Goal: Task Accomplishment & Management: Complete application form

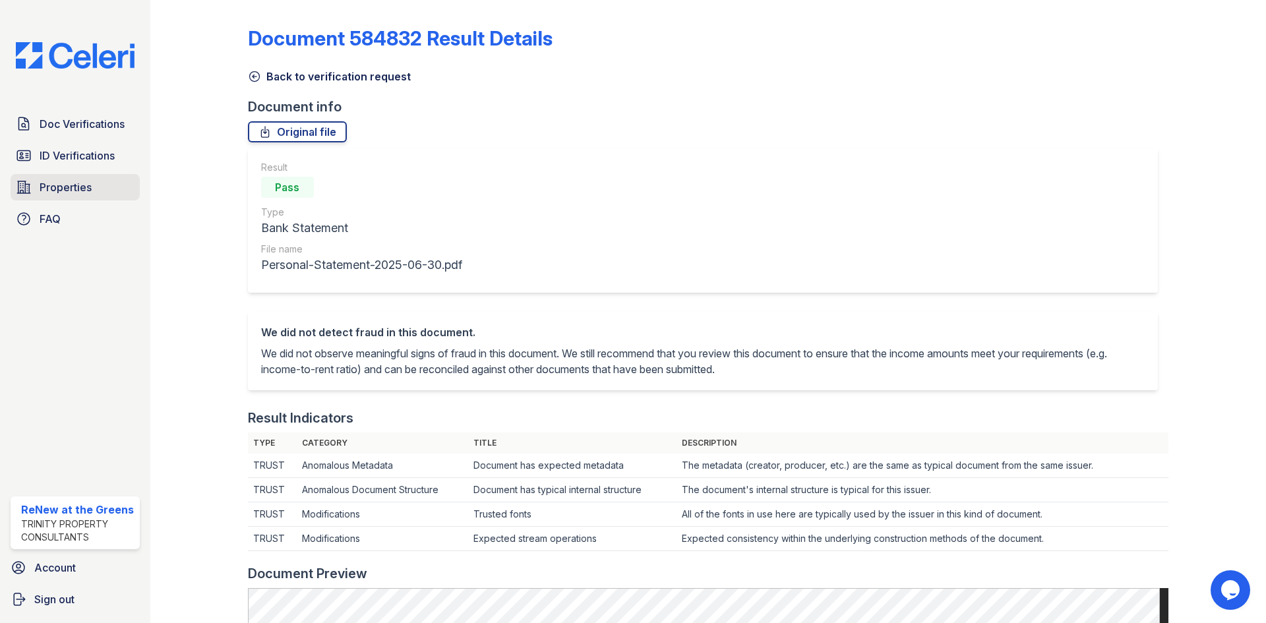
scroll to position [633, 0]
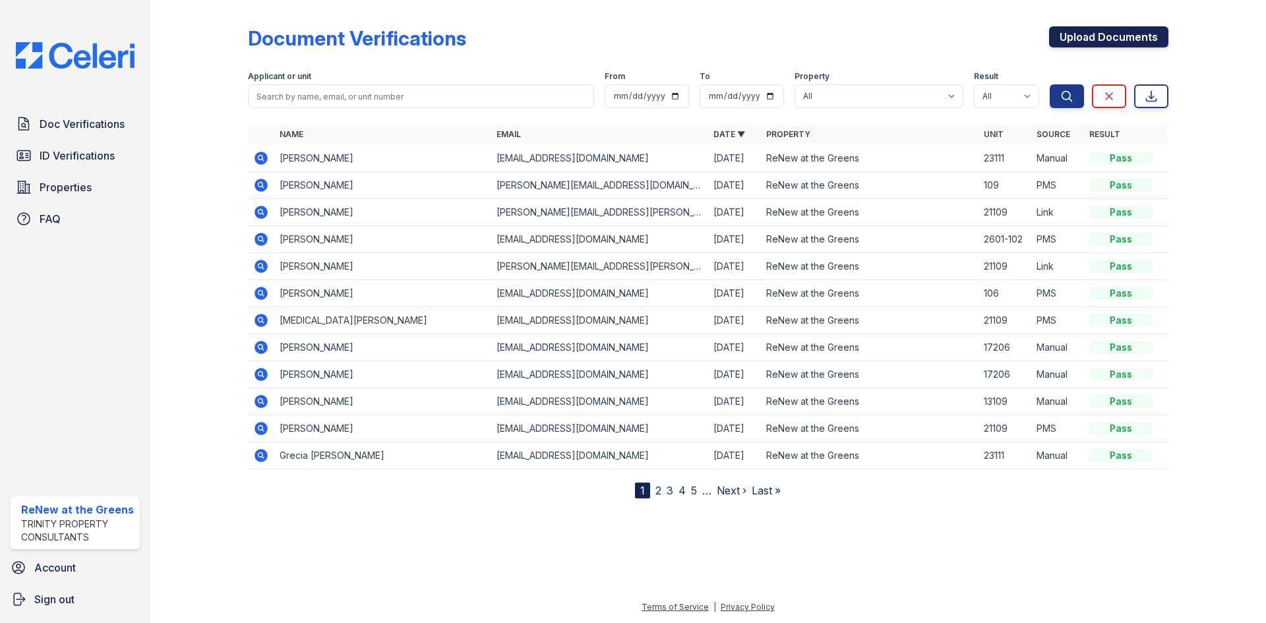
click at [1058, 40] on link "Upload Documents" at bounding box center [1108, 36] width 119 height 21
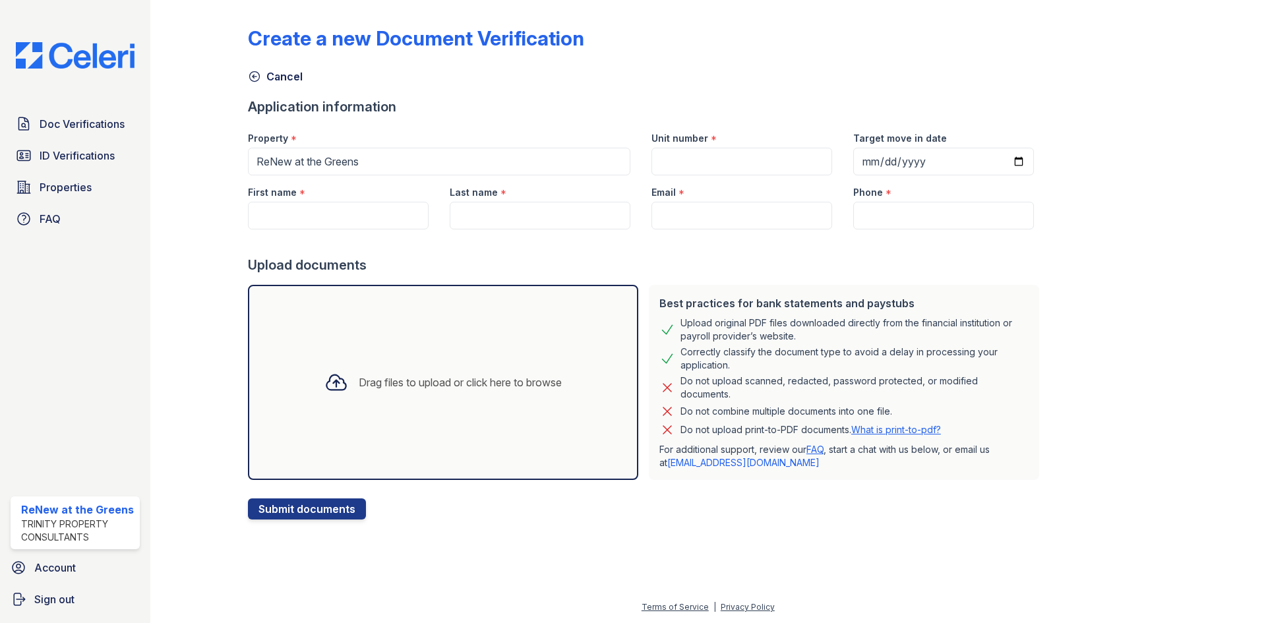
click at [577, 316] on div "Drag files to upload or click here to browse" at bounding box center [443, 382] width 390 height 195
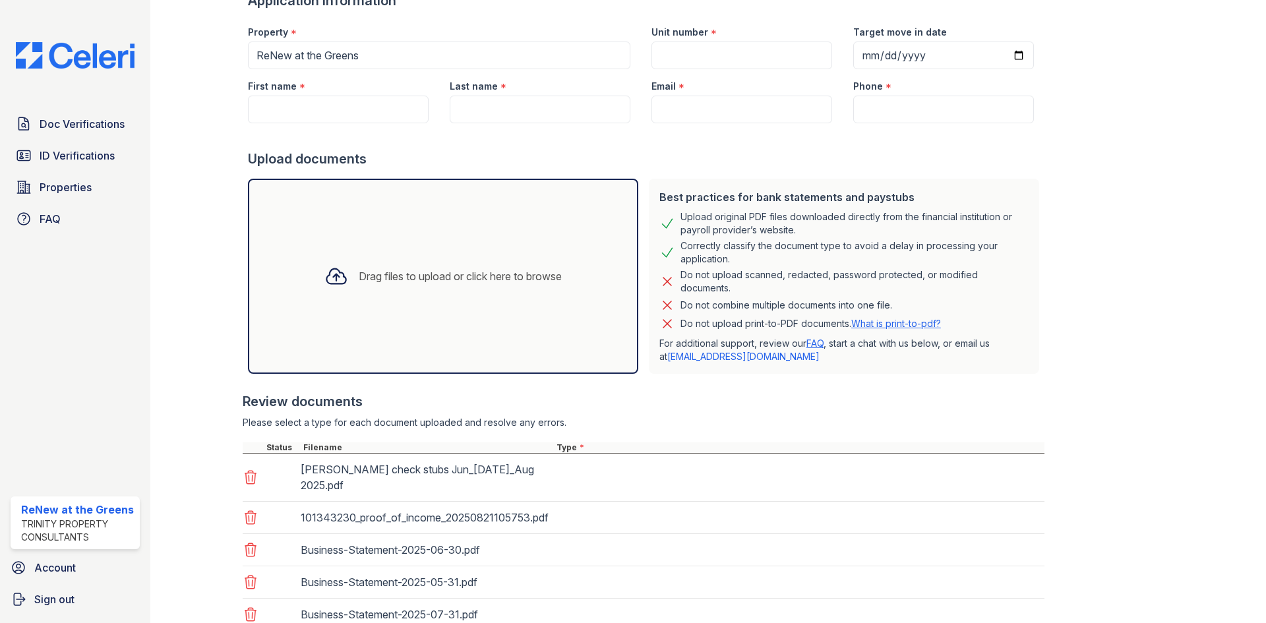
scroll to position [396, 0]
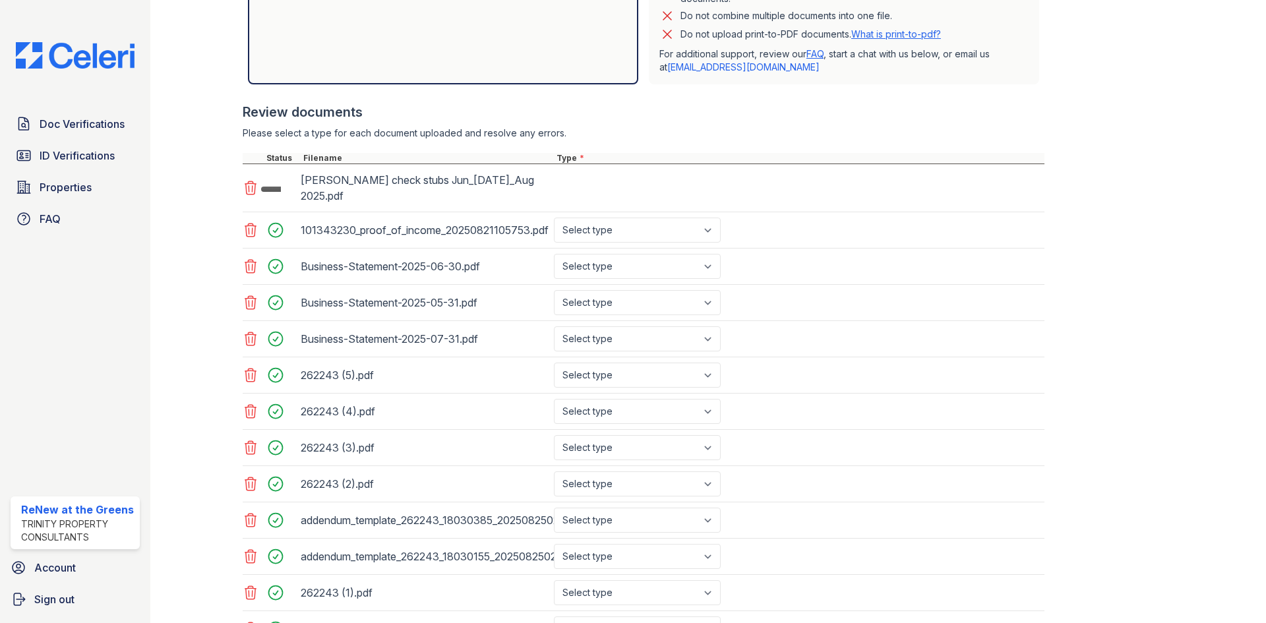
click at [244, 222] on icon at bounding box center [251, 230] width 16 height 16
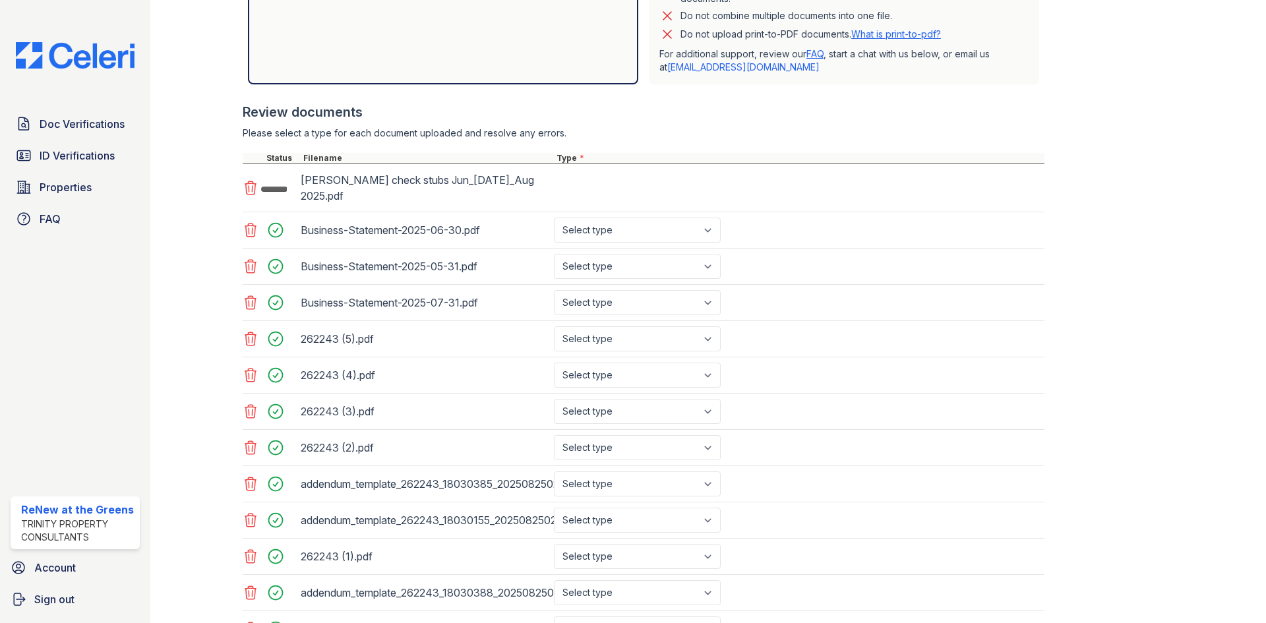
click at [244, 222] on icon at bounding box center [251, 230] width 16 height 16
click at [244, 258] on icon at bounding box center [251, 266] width 16 height 16
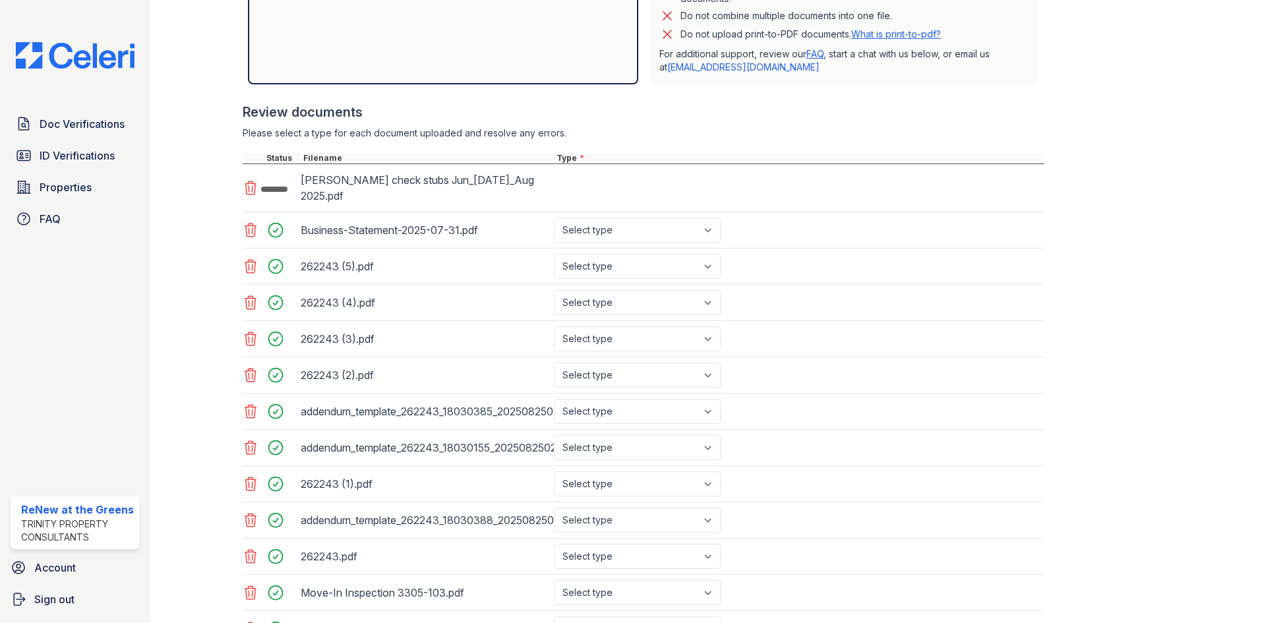
click at [244, 222] on icon at bounding box center [251, 230] width 16 height 16
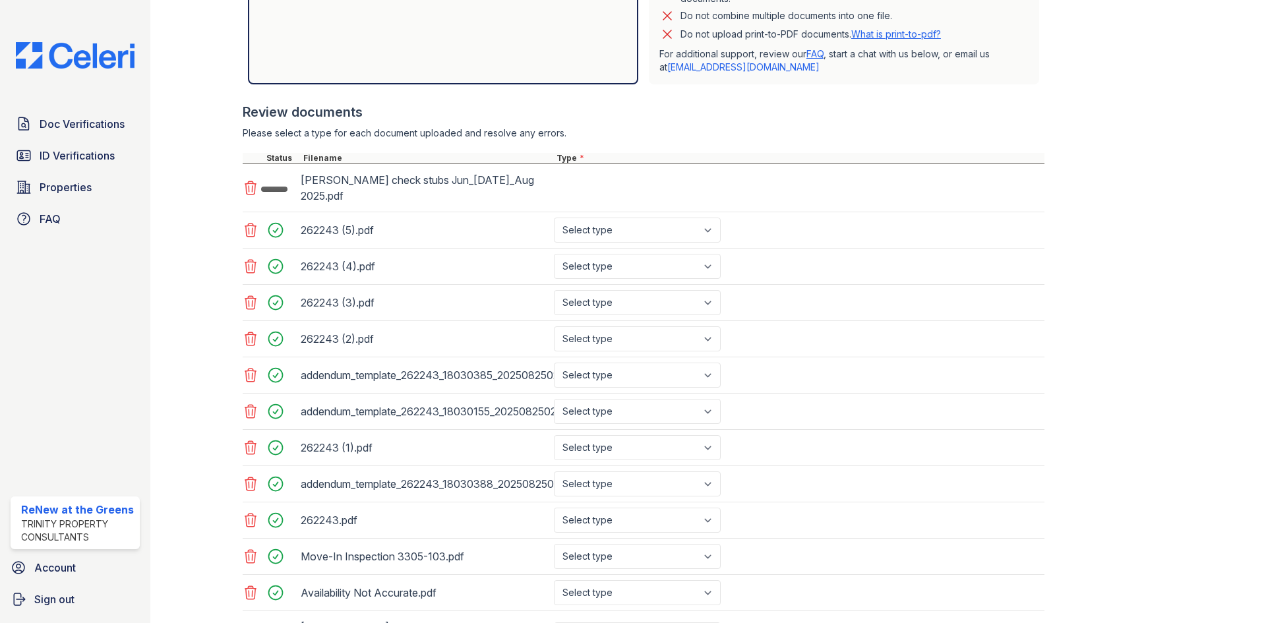
click at [244, 222] on icon at bounding box center [251, 230] width 16 height 16
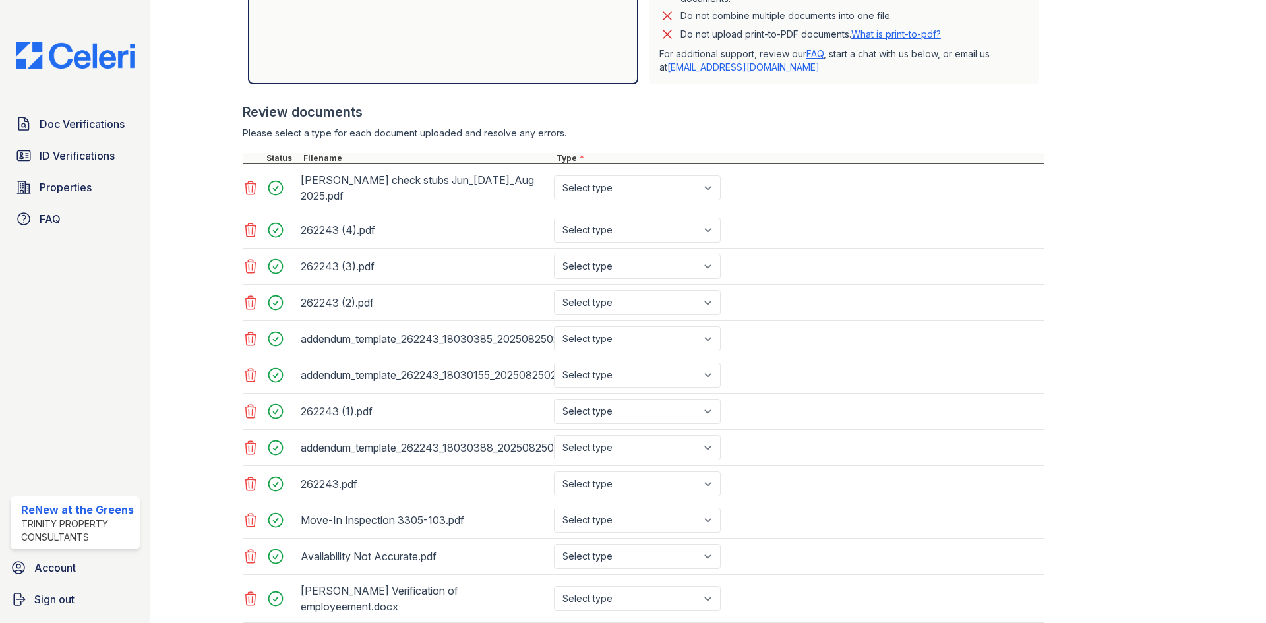
click at [244, 218] on div at bounding box center [270, 230] width 55 height 25
click at [249, 221] on div at bounding box center [252, 230] width 18 height 18
click at [251, 222] on icon at bounding box center [251, 230] width 16 height 16
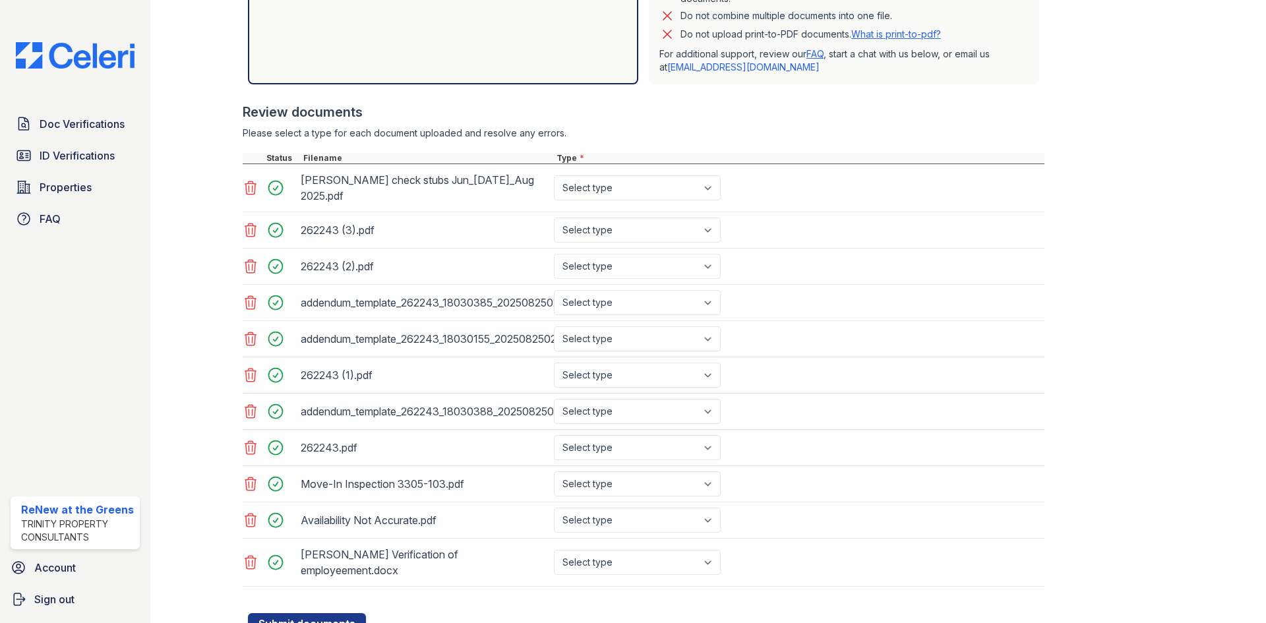
click at [251, 222] on icon at bounding box center [251, 230] width 16 height 16
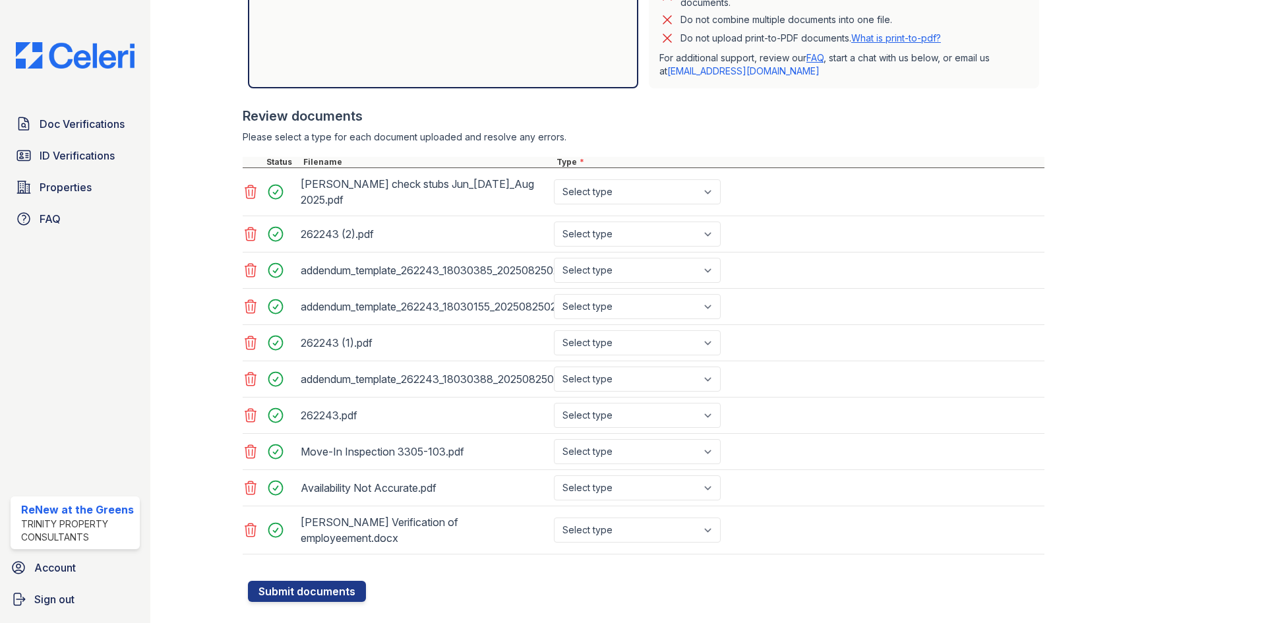
click at [251, 225] on div at bounding box center [252, 234] width 18 height 18
click at [251, 227] on icon at bounding box center [250, 233] width 11 height 13
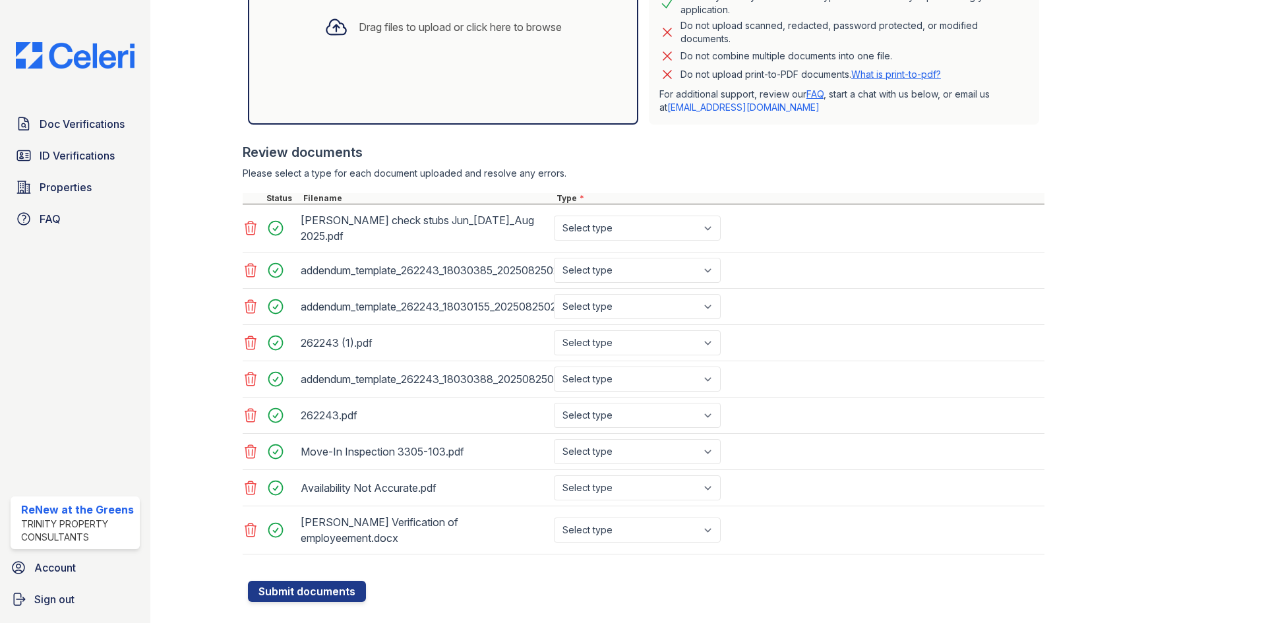
click at [251, 223] on icon at bounding box center [250, 227] width 11 height 13
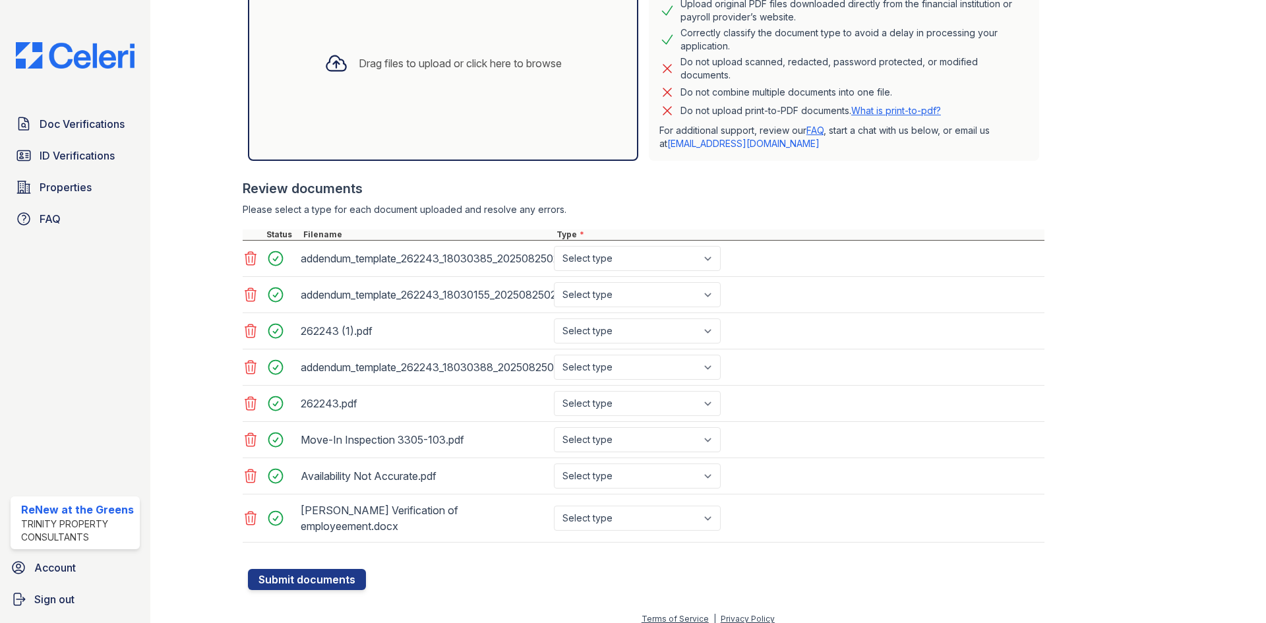
click at [257, 279] on div "addendum_template_262243_18030155_20250825021727_2134734539.pdf Select type Pay…" at bounding box center [644, 295] width 802 height 36
click at [256, 281] on div "addendum_template_262243_18030155_20250825021727_2134734539.pdf Select type Pay…" at bounding box center [644, 295] width 802 height 36
drag, startPoint x: 256, startPoint y: 281, endPoint x: 249, endPoint y: 289, distance: 10.7
click at [253, 283] on div "addendum_template_262243_18030155_20250825021727_2134734539.pdf Select type Pay…" at bounding box center [644, 295] width 802 height 36
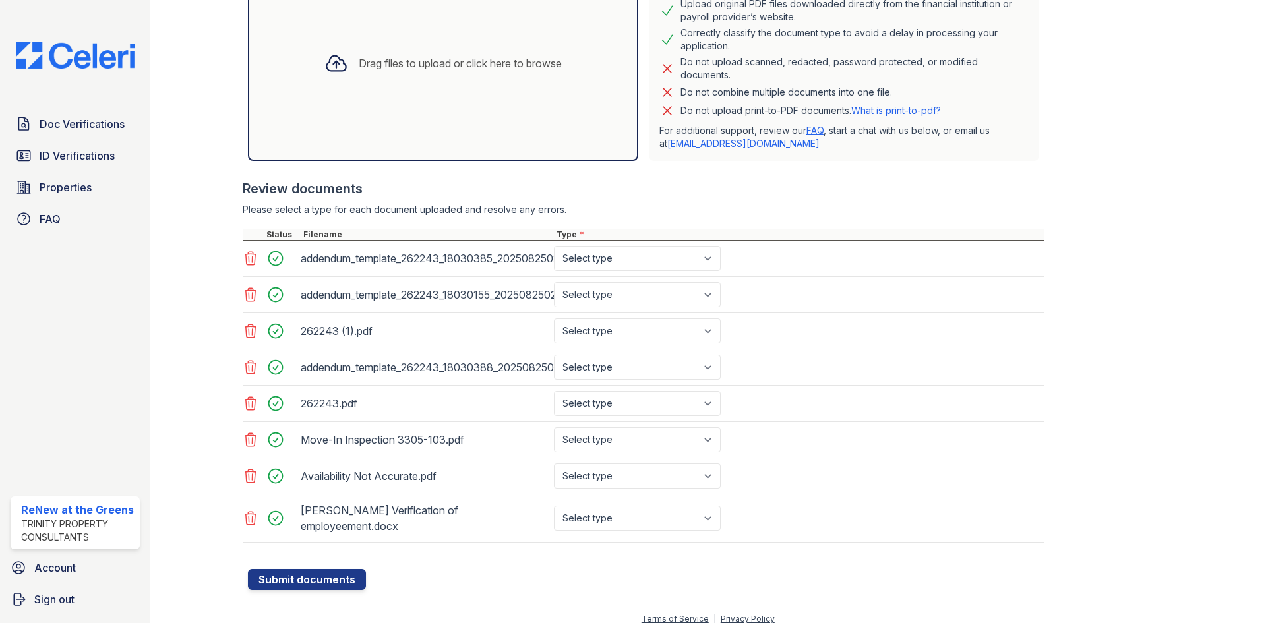
click at [249, 289] on icon at bounding box center [251, 295] width 16 height 16
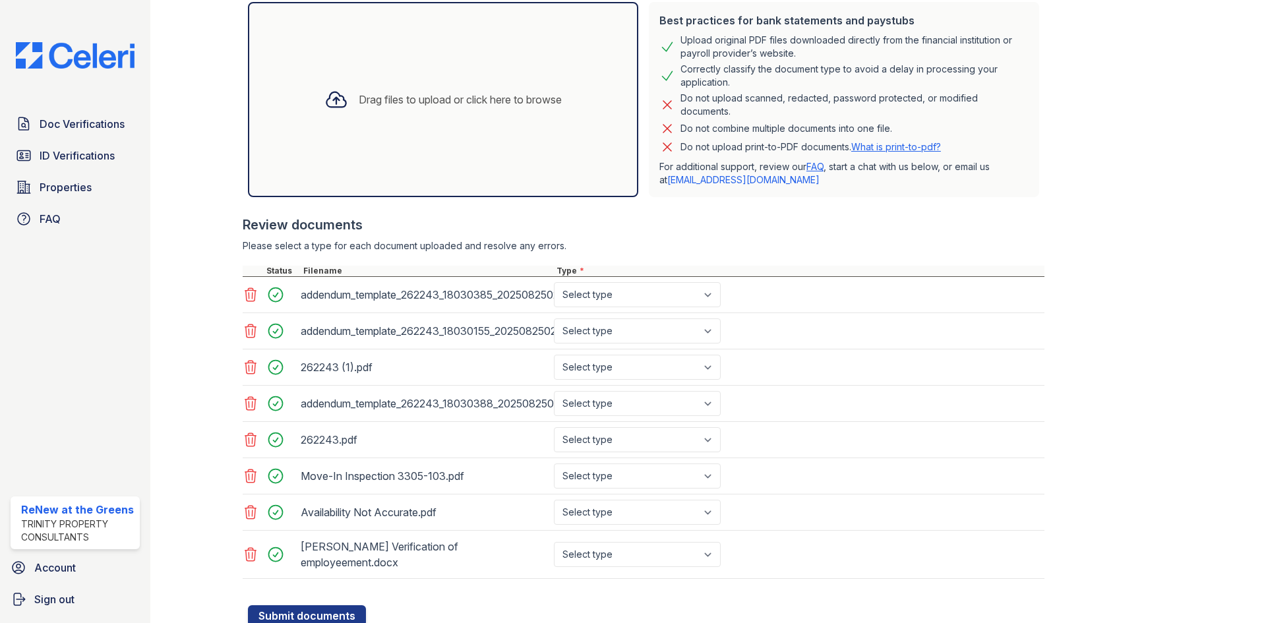
click at [249, 290] on icon at bounding box center [250, 294] width 11 height 13
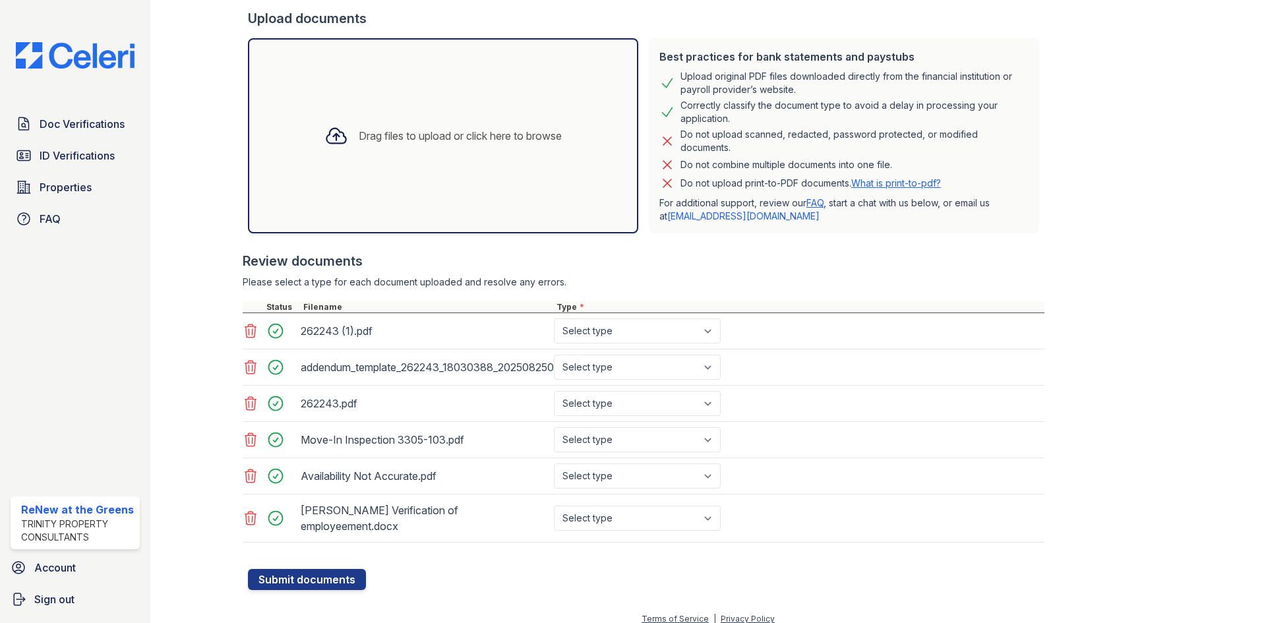
click at [249, 291] on div at bounding box center [644, 295] width 802 height 13
click at [249, 328] on icon at bounding box center [251, 331] width 16 height 16
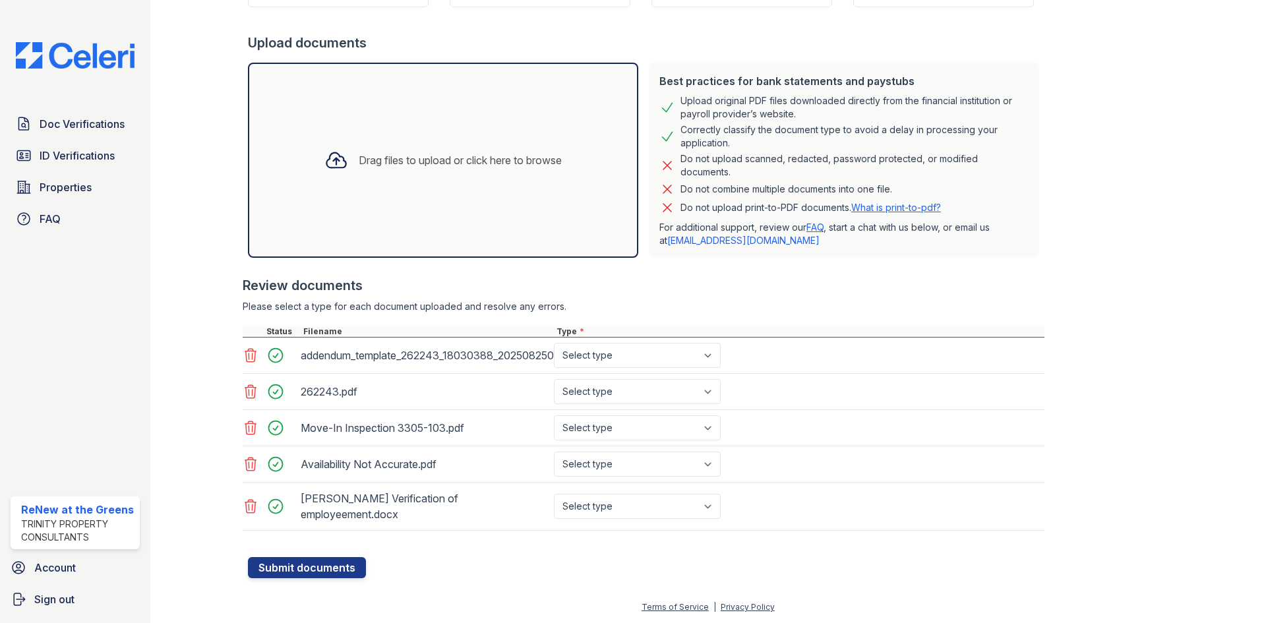
scroll to position [210, 0]
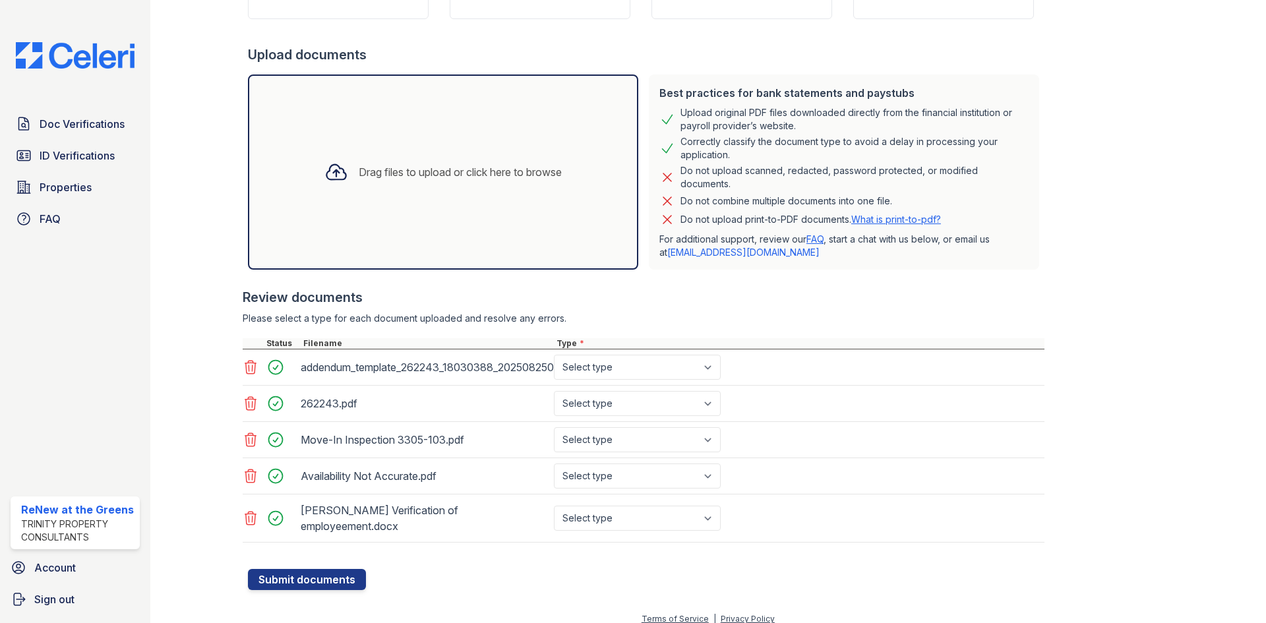
click at [249, 328] on div at bounding box center [644, 331] width 802 height 13
click at [249, 354] on div "addendum_template_262243_18030388_20250825022110_1587694020.pdf Select type Pay…" at bounding box center [644, 367] width 802 height 36
click at [249, 357] on div at bounding box center [270, 367] width 55 height 25
click at [256, 517] on icon at bounding box center [251, 518] width 16 height 16
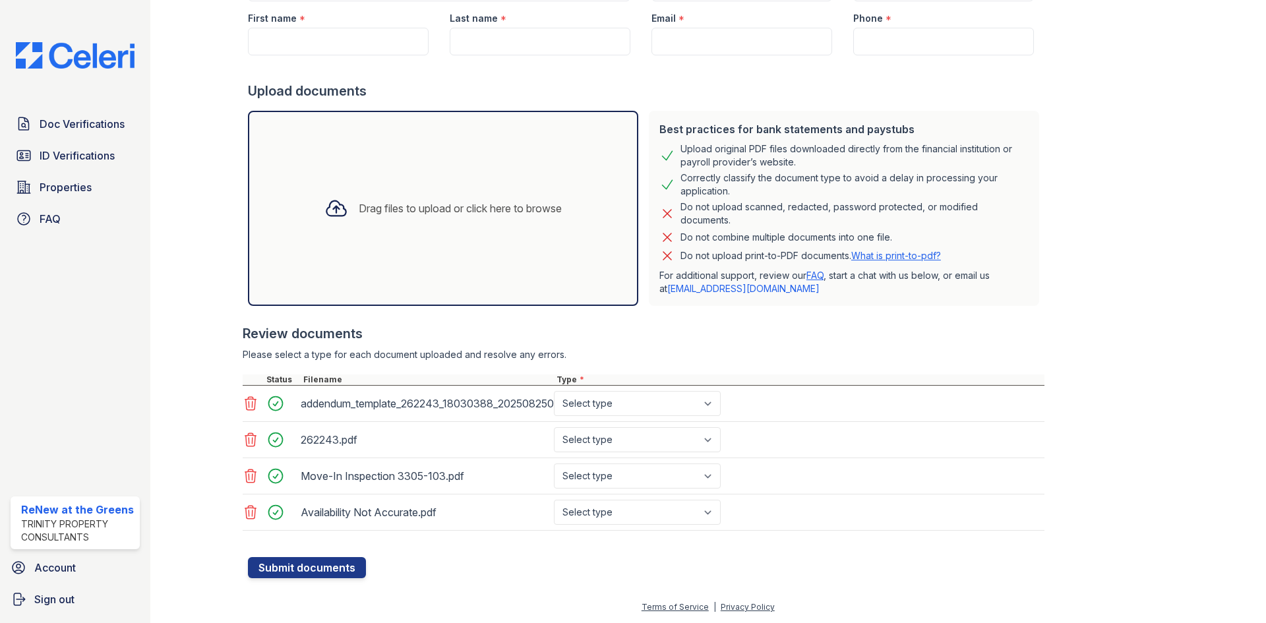
click at [245, 484] on div at bounding box center [252, 476] width 18 height 18
click at [247, 480] on icon at bounding box center [251, 476] width 16 height 16
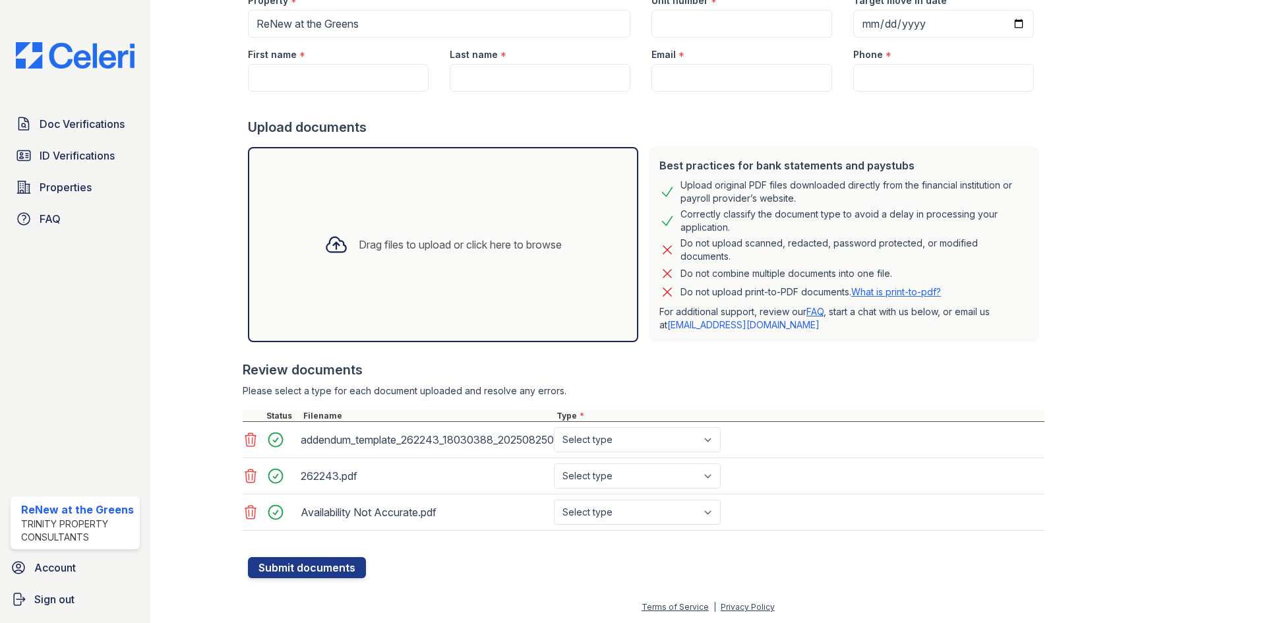
click at [247, 480] on icon at bounding box center [251, 476] width 16 height 16
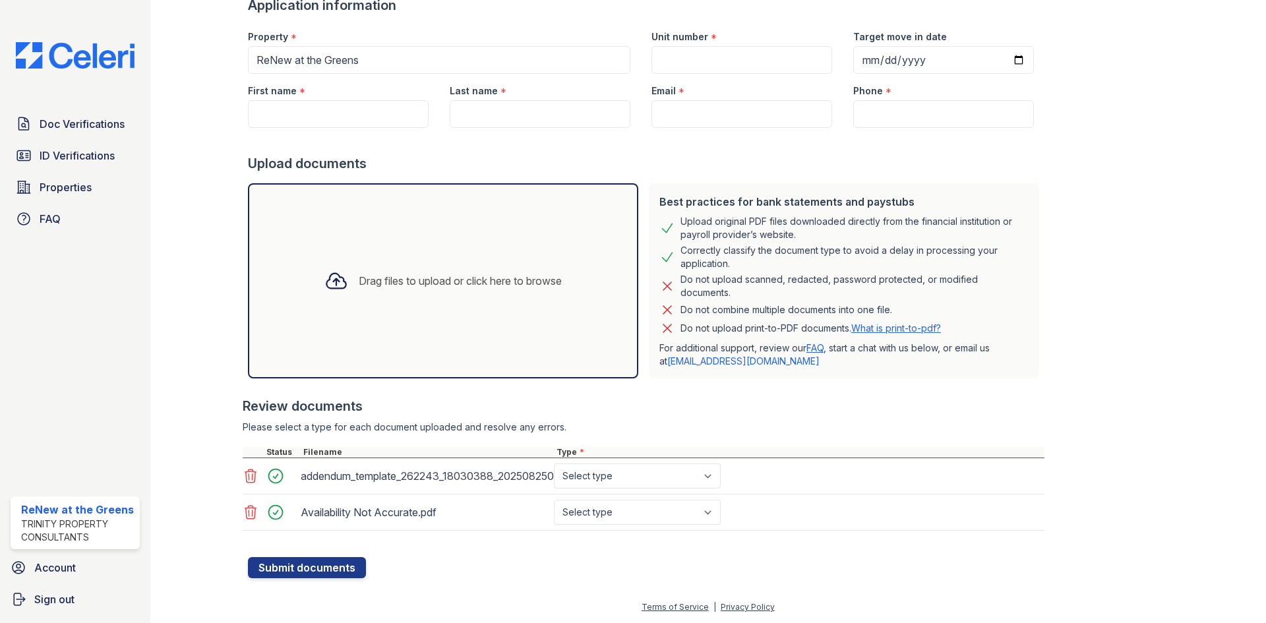
click at [247, 480] on icon at bounding box center [251, 476] width 16 height 16
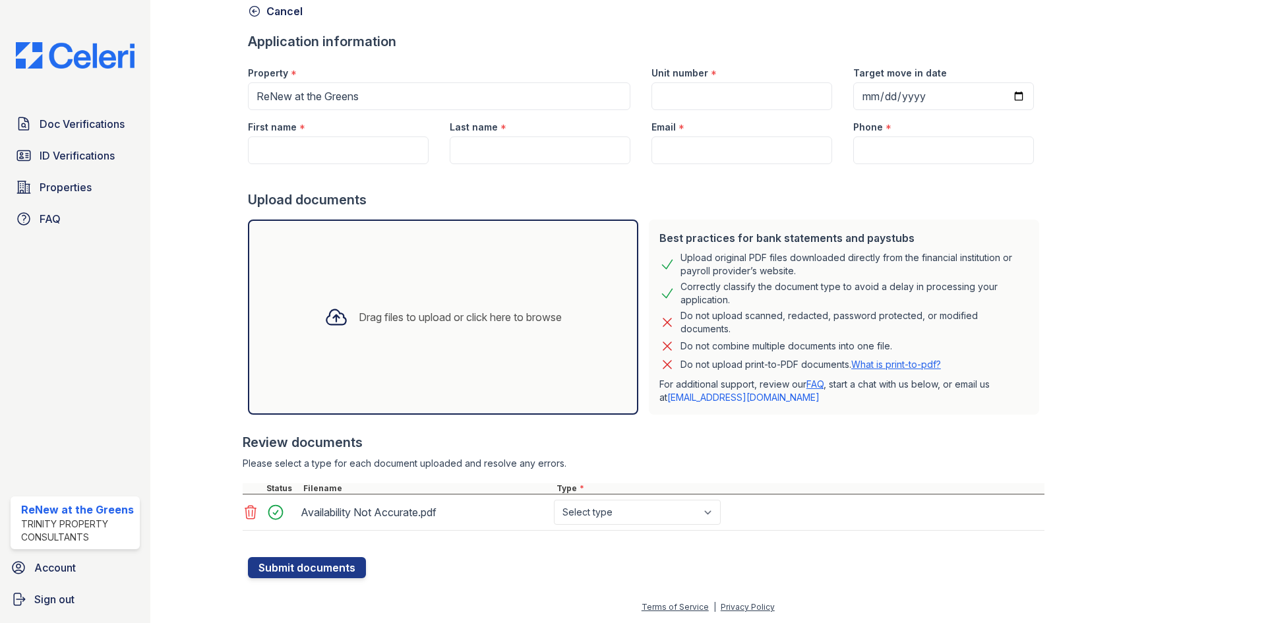
click at [247, 480] on div at bounding box center [644, 476] width 802 height 13
click at [253, 502] on div at bounding box center [270, 512] width 55 height 25
click at [250, 508] on icon at bounding box center [251, 512] width 16 height 16
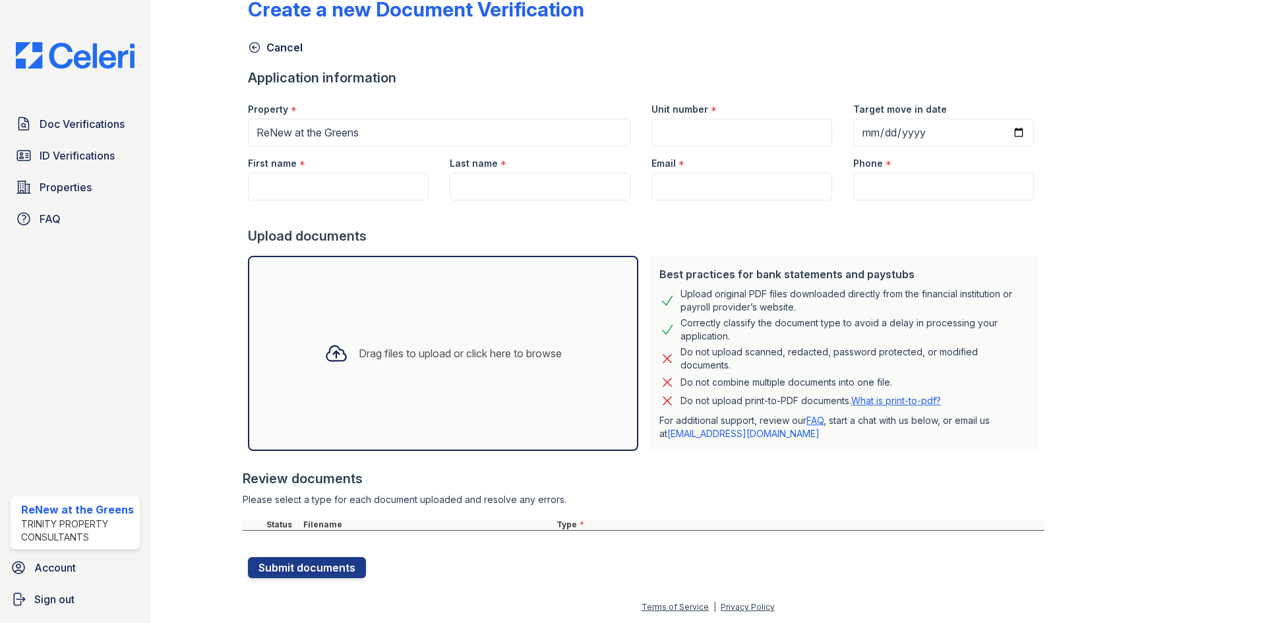
click at [391, 357] on div "Drag files to upload or click here to browse" at bounding box center [460, 353] width 203 height 16
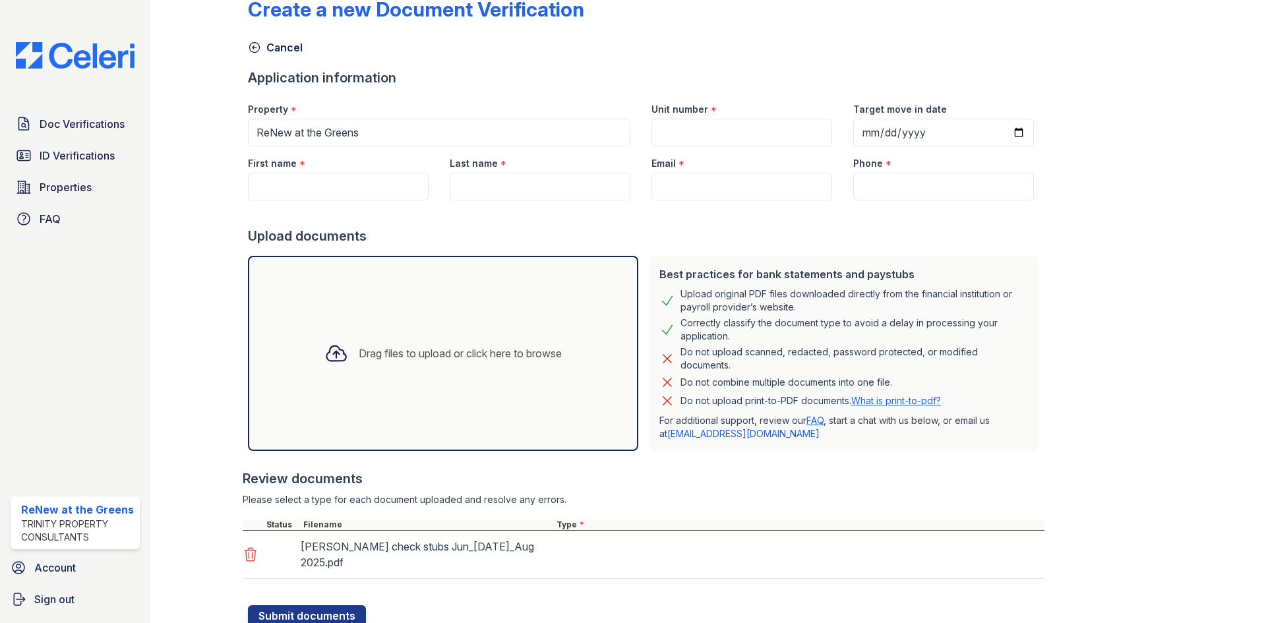
scroll to position [61, 0]
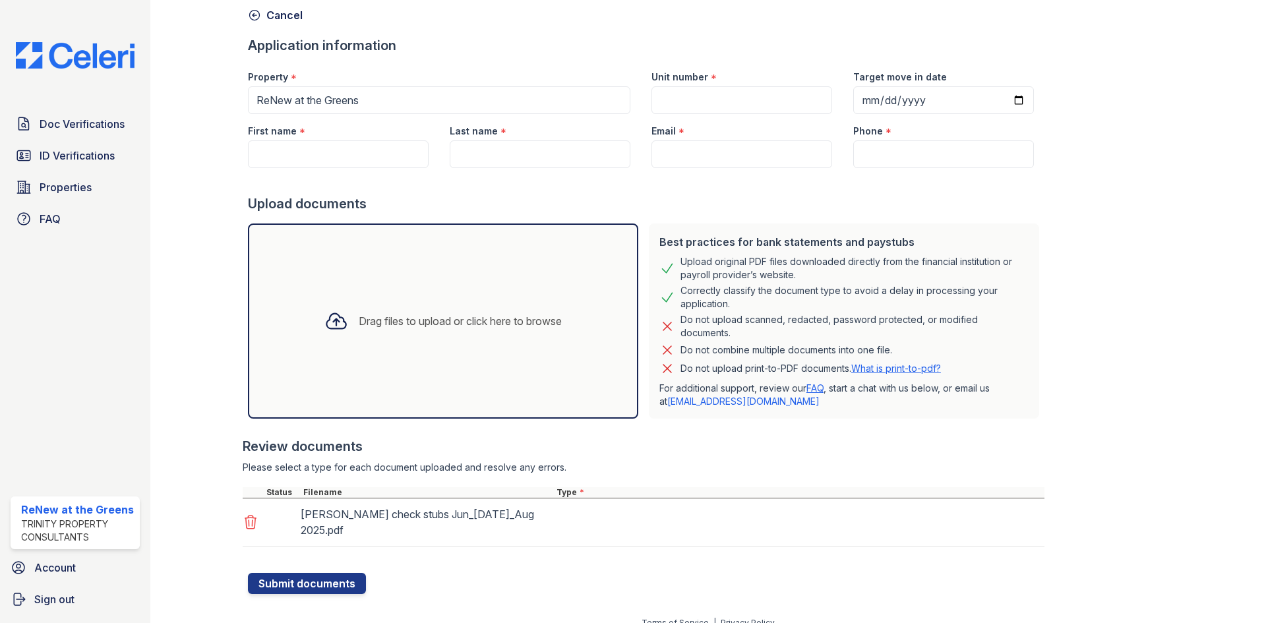
click at [500, 350] on div "Drag files to upload or click here to browse" at bounding box center [443, 320] width 390 height 195
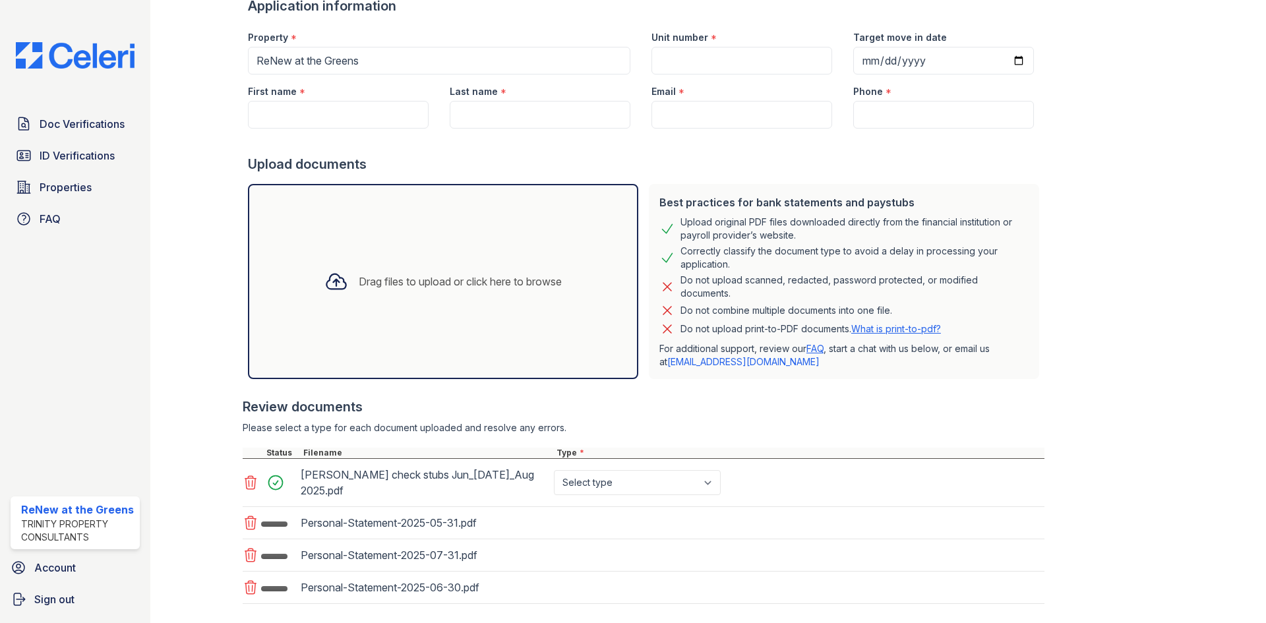
scroll to position [162, 0]
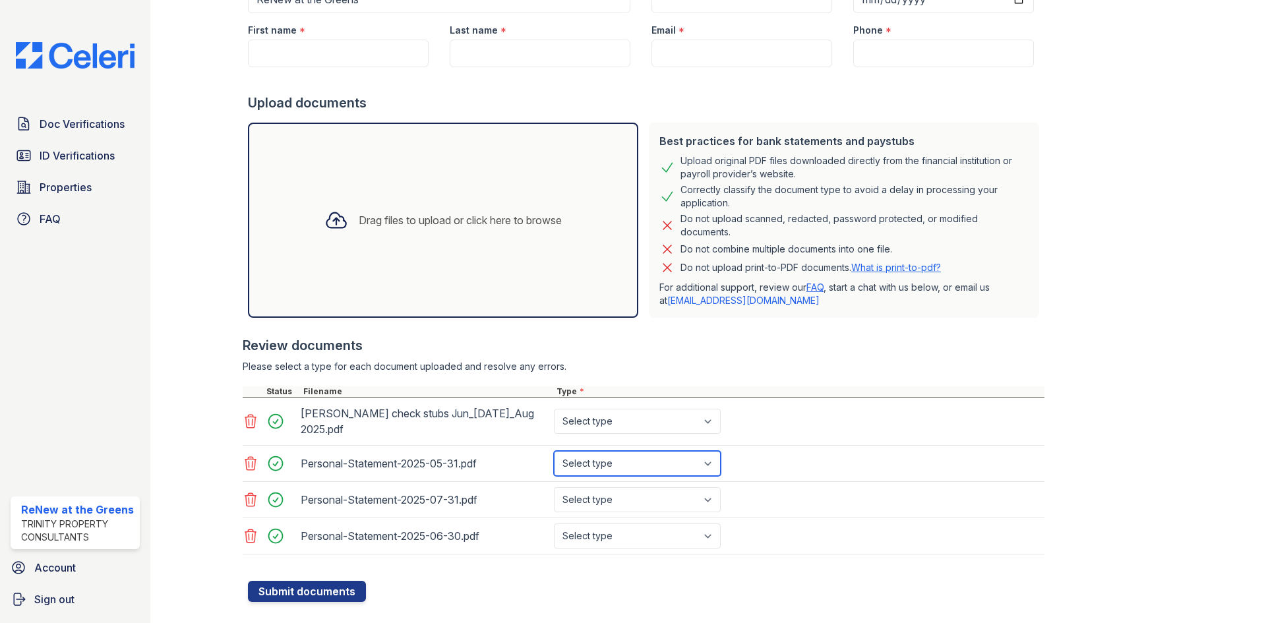
click at [658, 458] on select "Select type Paystub Bank Statement Offer Letter Tax Documents Benefit Award Let…" at bounding box center [637, 463] width 167 height 25
select select "bank_statement"
click at [554, 451] on select "Select type Paystub Bank Statement Offer Letter Tax Documents Benefit Award Let…" at bounding box center [637, 463] width 167 height 25
click at [655, 487] on select "Select type Paystub Bank Statement Offer Letter Tax Documents Benefit Award Let…" at bounding box center [637, 499] width 167 height 25
click at [554, 487] on select "Select type Paystub Bank Statement Offer Letter Tax Documents Benefit Award Let…" at bounding box center [637, 499] width 167 height 25
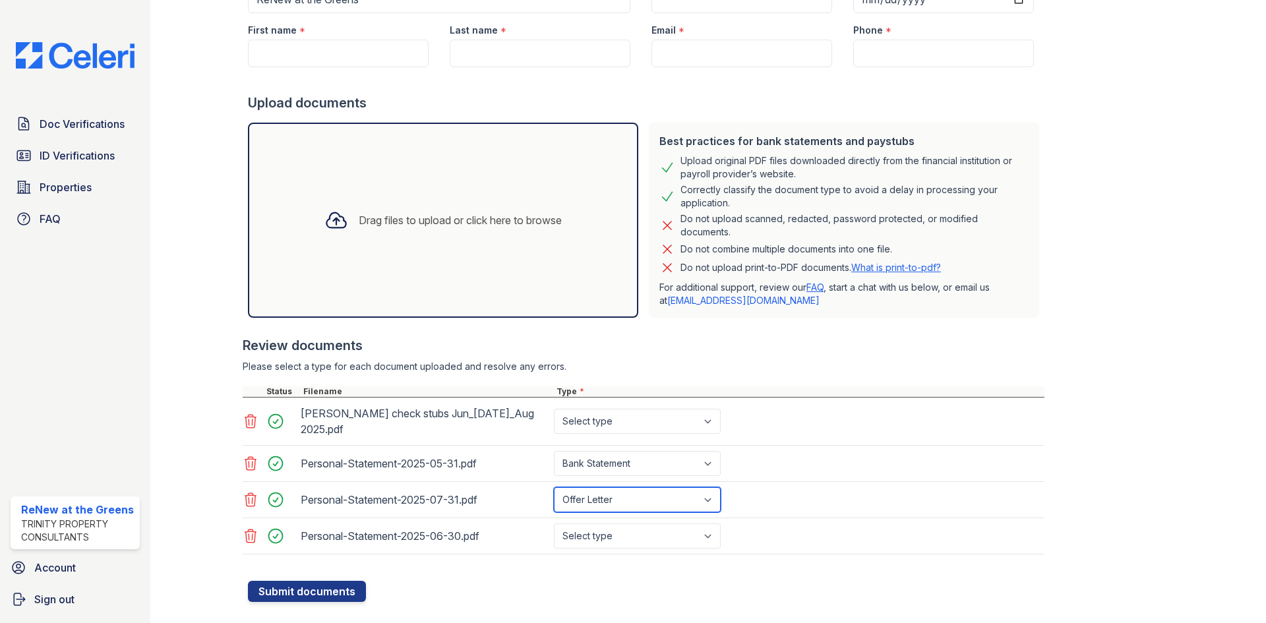
click at [647, 490] on select "Select type Paystub Bank Statement Offer Letter Tax Documents Benefit Award Let…" at bounding box center [637, 499] width 167 height 25
select select "bank_statement"
click at [554, 487] on select "Select type Paystub Bank Statement Offer Letter Tax Documents Benefit Award Let…" at bounding box center [637, 499] width 167 height 25
click at [619, 523] on select "Select type Paystub Bank Statement Offer Letter Tax Documents Benefit Award Let…" at bounding box center [637, 535] width 167 height 25
select select "bank_statement"
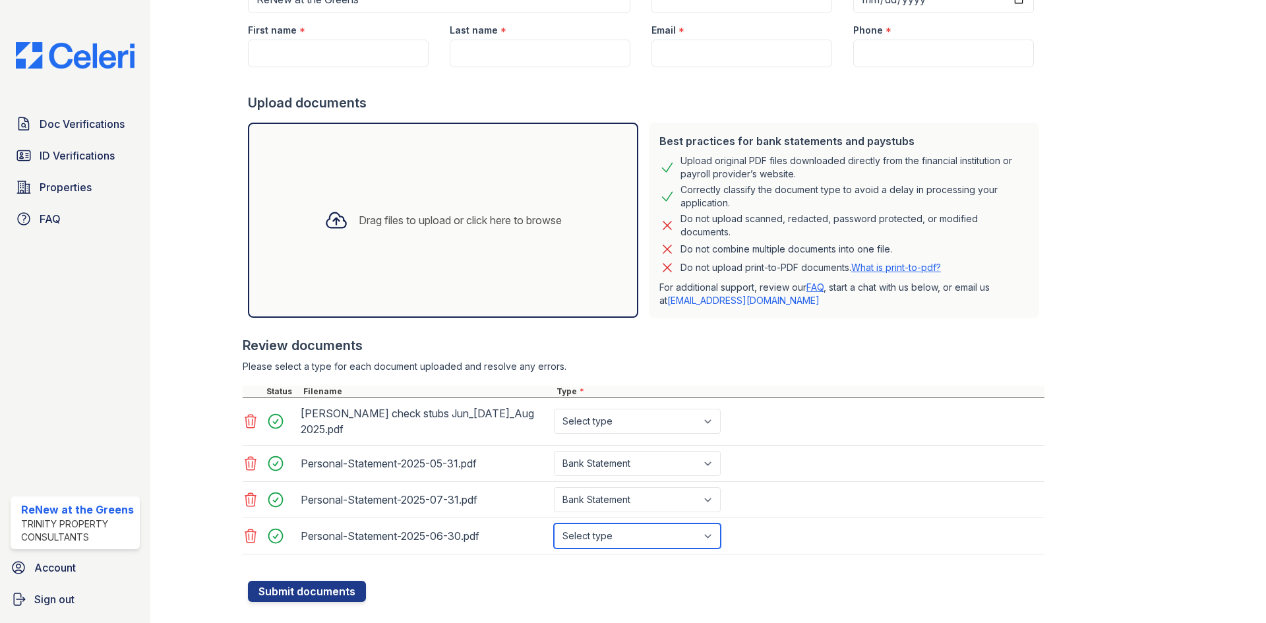
click at [554, 523] on select "Select type Paystub Bank Statement Offer Letter Tax Documents Benefit Award Let…" at bounding box center [637, 535] width 167 height 25
click at [619, 426] on select "Select type Paystub Bank Statement Offer Letter Tax Documents Benefit Award Let…" at bounding box center [637, 421] width 167 height 25
select select "paystub"
click at [554, 409] on select "Select type Paystub Bank Statement Offer Letter Tax Documents Benefit Award Let…" at bounding box center [637, 421] width 167 height 25
click at [641, 360] on div "Please select a type for each document uploaded and resolve any errors." at bounding box center [644, 366] width 802 height 13
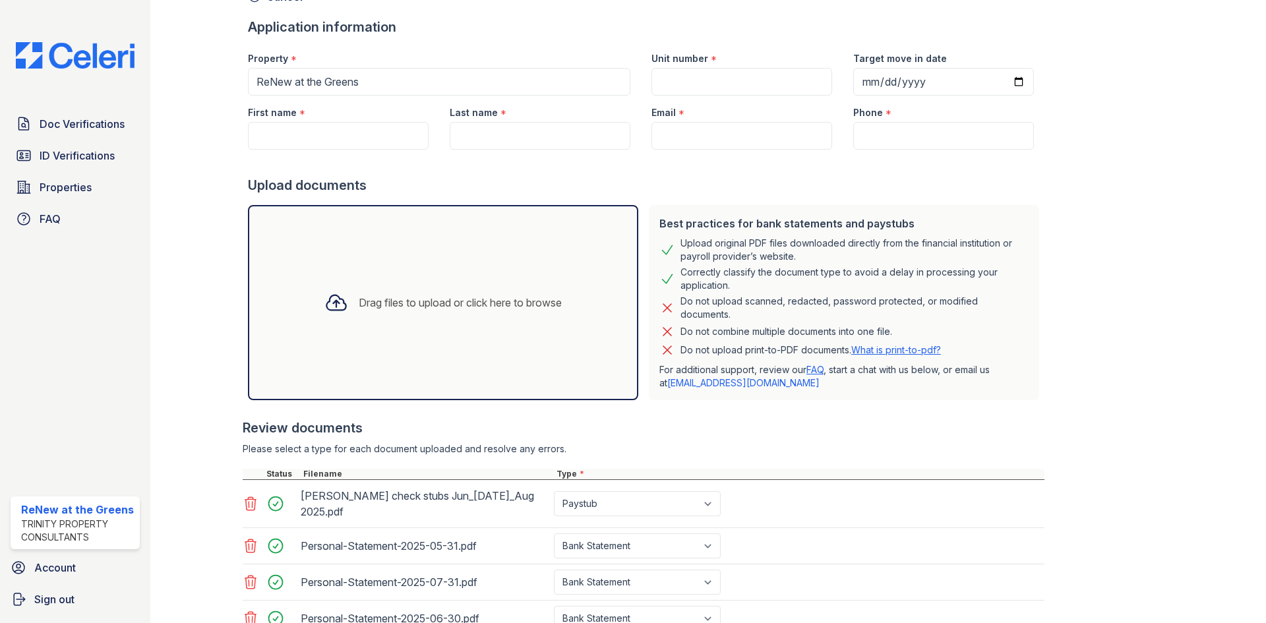
scroll to position [0, 0]
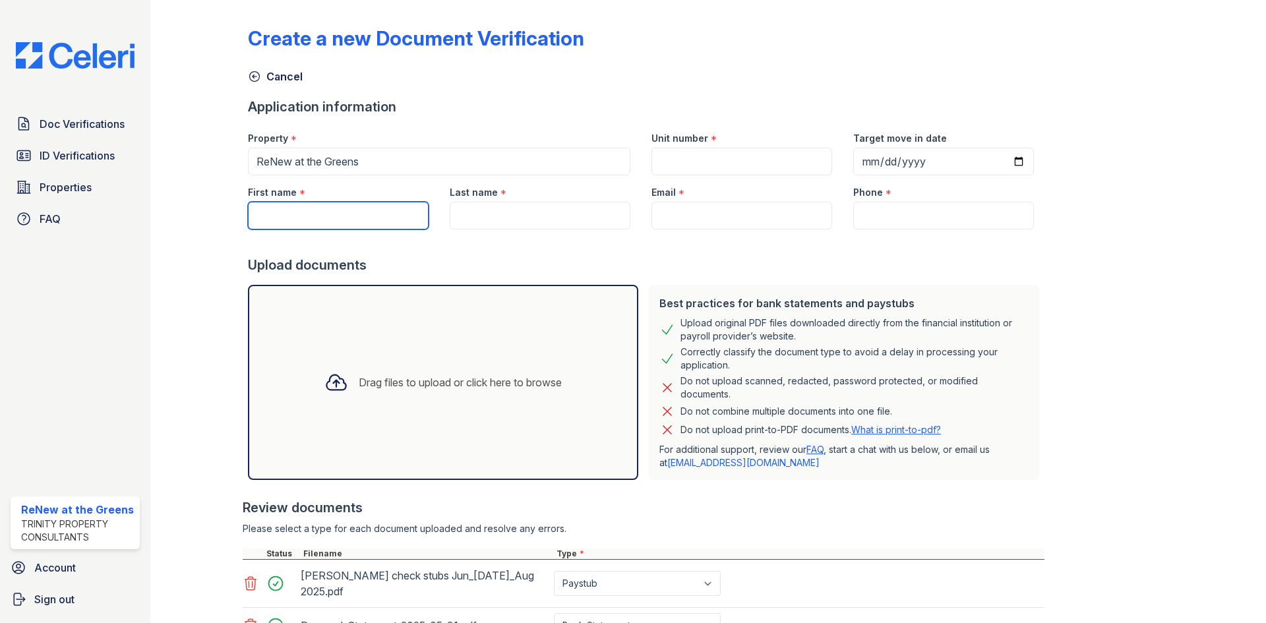
click at [362, 206] on input "First name" at bounding box center [338, 216] width 181 height 28
type input "[PERSON_NAME]"
click at [442, 237] on div at bounding box center [646, 242] width 796 height 26
click at [459, 223] on input "Last name" at bounding box center [540, 216] width 181 height 28
type input "[PERSON_NAME]"
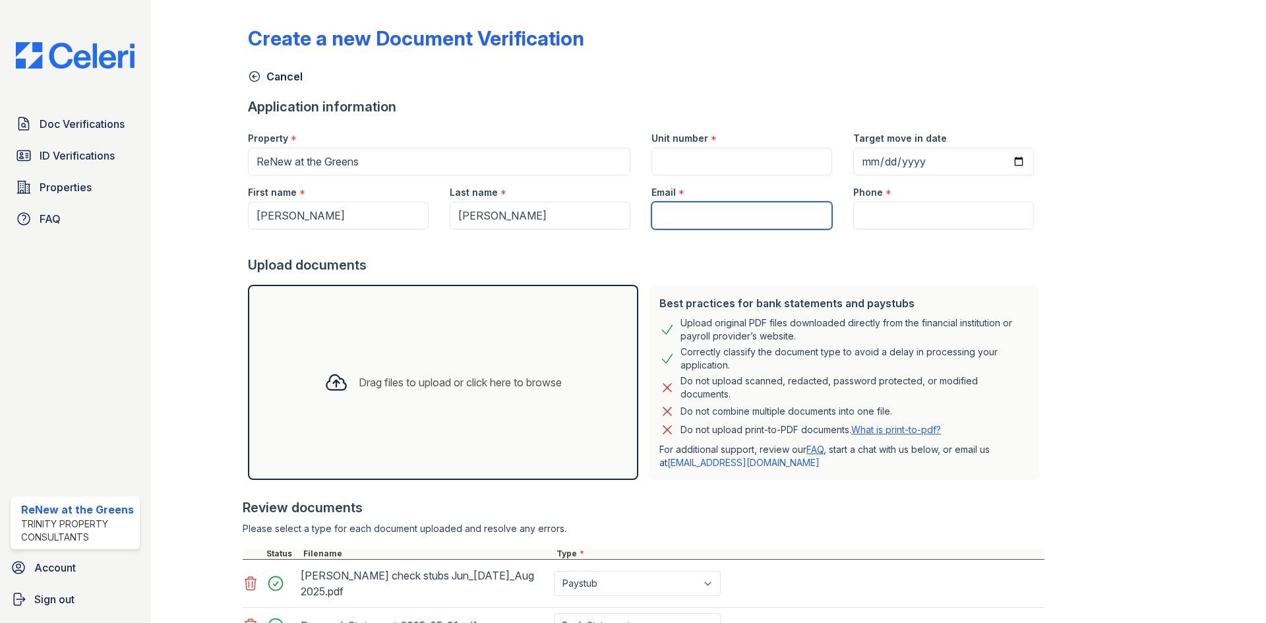
click at [711, 212] on input "Email" at bounding box center [741, 216] width 181 height 28
type input "[EMAIL_ADDRESS][DOMAIN_NAME]"
click at [723, 173] on input "Unit number" at bounding box center [741, 162] width 181 height 28
type input "23111"
click at [885, 196] on div "*" at bounding box center [888, 194] width 6 height 16
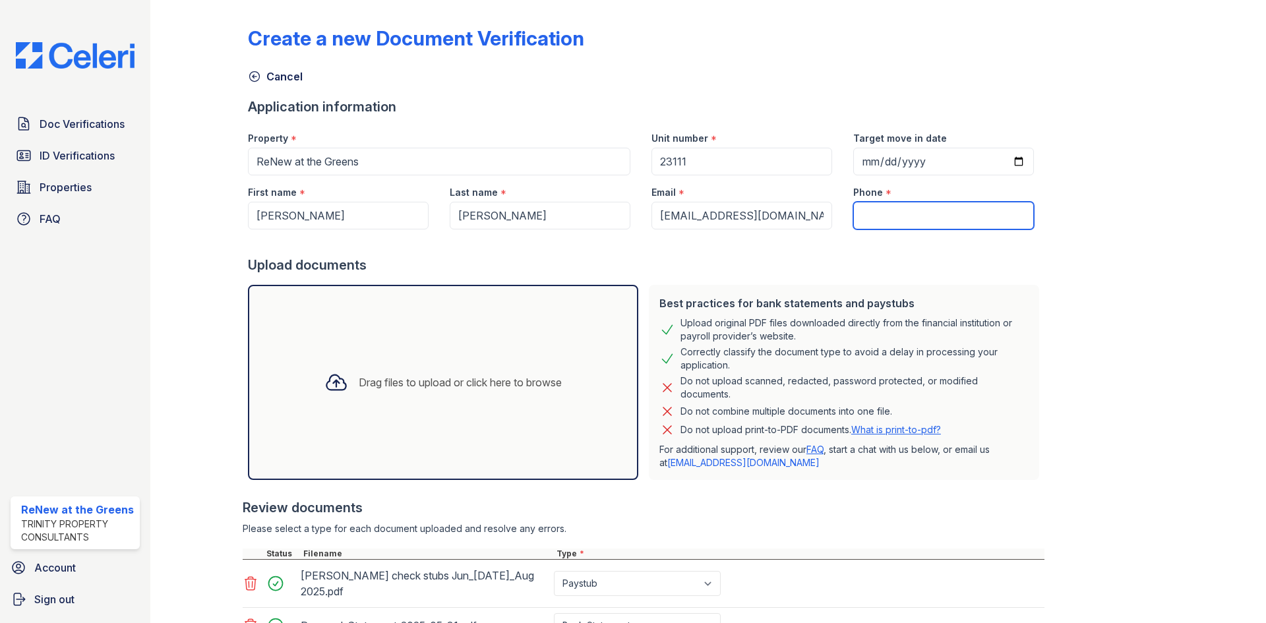
click at [877, 202] on input "Phone" at bounding box center [943, 216] width 181 height 28
click at [868, 211] on input "Phone" at bounding box center [943, 216] width 181 height 28
type input "6086224620"
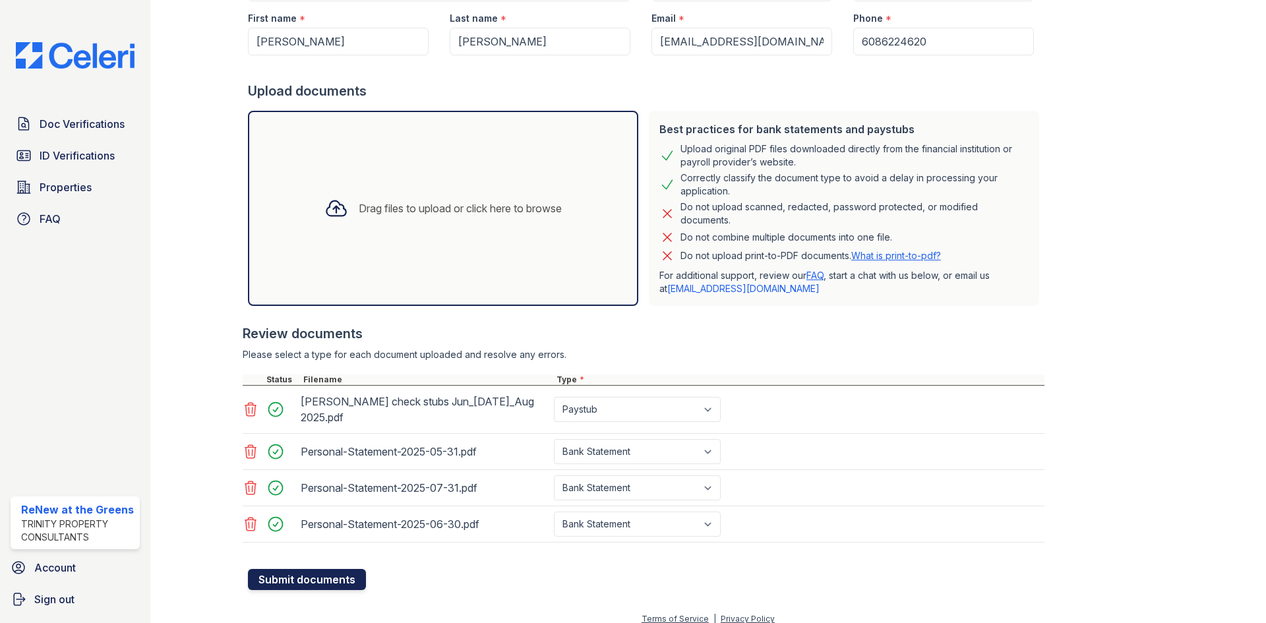
click at [363, 569] on button "Submit documents" at bounding box center [307, 579] width 118 height 21
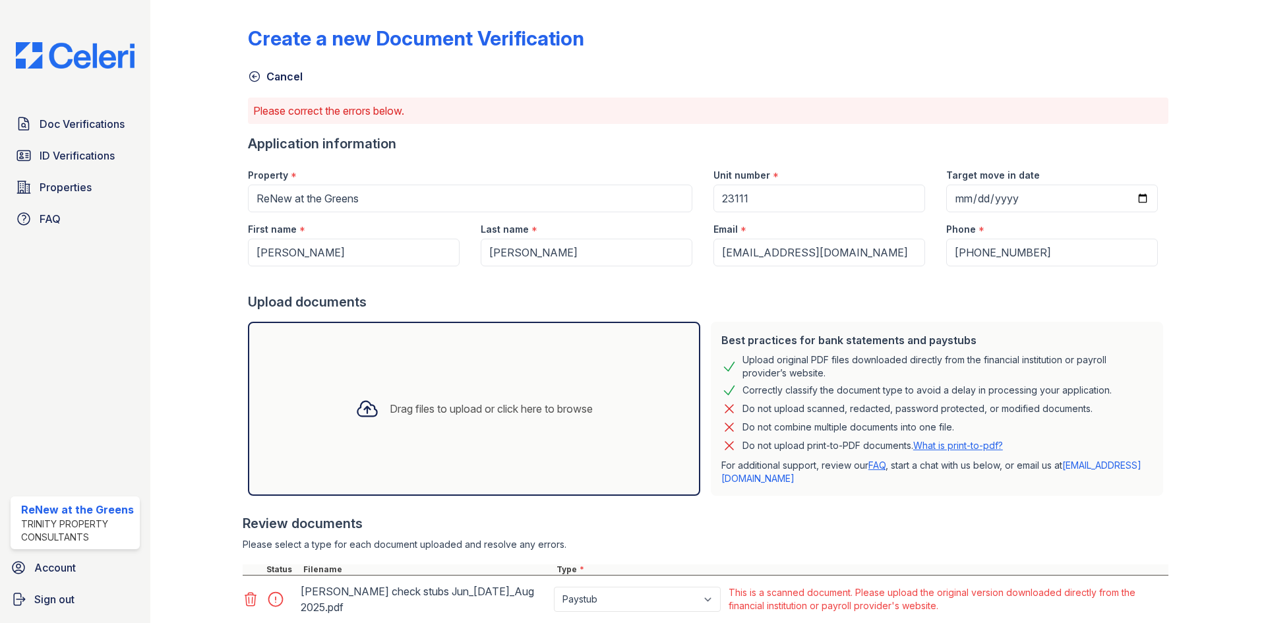
scroll to position [196, 0]
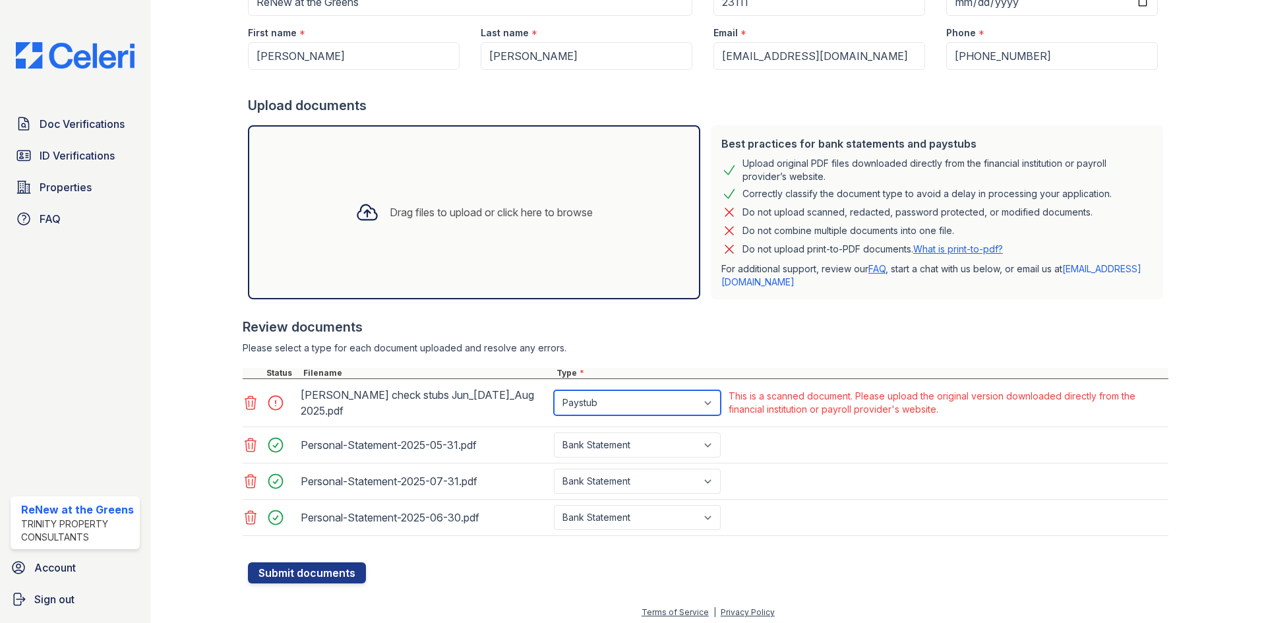
click at [657, 404] on select "Paystub Bank Statement Offer Letter Tax Documents Benefit Award Letter Investme…" at bounding box center [637, 402] width 167 height 25
click at [554, 390] on select "Paystub Bank Statement Offer Letter Tax Documents Benefit Award Letter Investme…" at bounding box center [637, 402] width 167 height 25
click at [599, 402] on select "Paystub Bank Statement Offer Letter Tax Documents Benefit Award Letter Investme…" at bounding box center [637, 402] width 167 height 25
select select "bank_statement"
click at [554, 390] on select "Paystub Bank Statement Offer Letter Tax Documents Benefit Award Letter Investme…" at bounding box center [637, 402] width 167 height 25
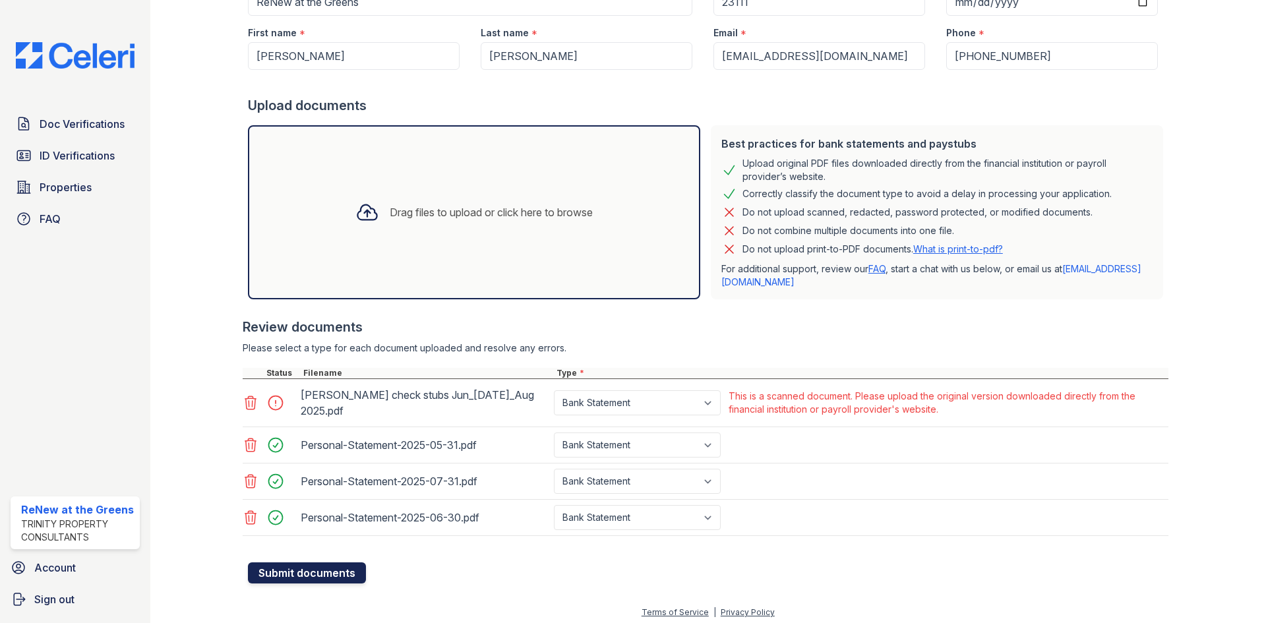
click at [339, 562] on button "Submit documents" at bounding box center [307, 572] width 118 height 21
click at [650, 407] on select "Paystub Bank Statement Offer Letter Tax Documents Benefit Award Letter Investme…" at bounding box center [637, 402] width 167 height 25
select select "paystub"
click at [554, 390] on select "Paystub Bank Statement Offer Letter Tax Documents Benefit Award Letter Investme…" at bounding box center [637, 402] width 167 height 25
click at [326, 575] on button "Submit documents" at bounding box center [307, 572] width 118 height 21
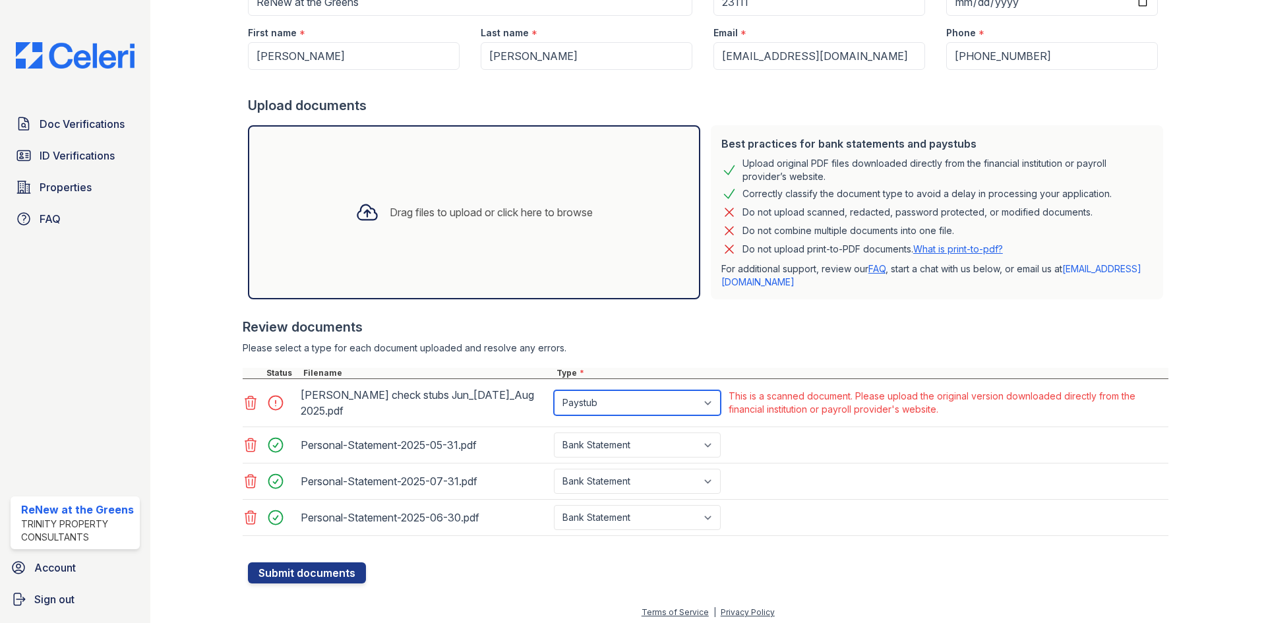
click at [610, 399] on select "Paystub Bank Statement Offer Letter Tax Documents Benefit Award Letter Investme…" at bounding box center [637, 402] width 167 height 25
click at [327, 563] on button "Submit documents" at bounding box center [307, 572] width 118 height 21
click at [587, 405] on select "Paystub Bank Statement Offer Letter Tax Documents Benefit Award Letter Investme…" at bounding box center [637, 402] width 167 height 25
click at [610, 383] on div "J V Olivas check stubs Jun_Jul_Aug 2025.pdf Paystub Bank Statement Offer Letter…" at bounding box center [705, 403] width 925 height 48
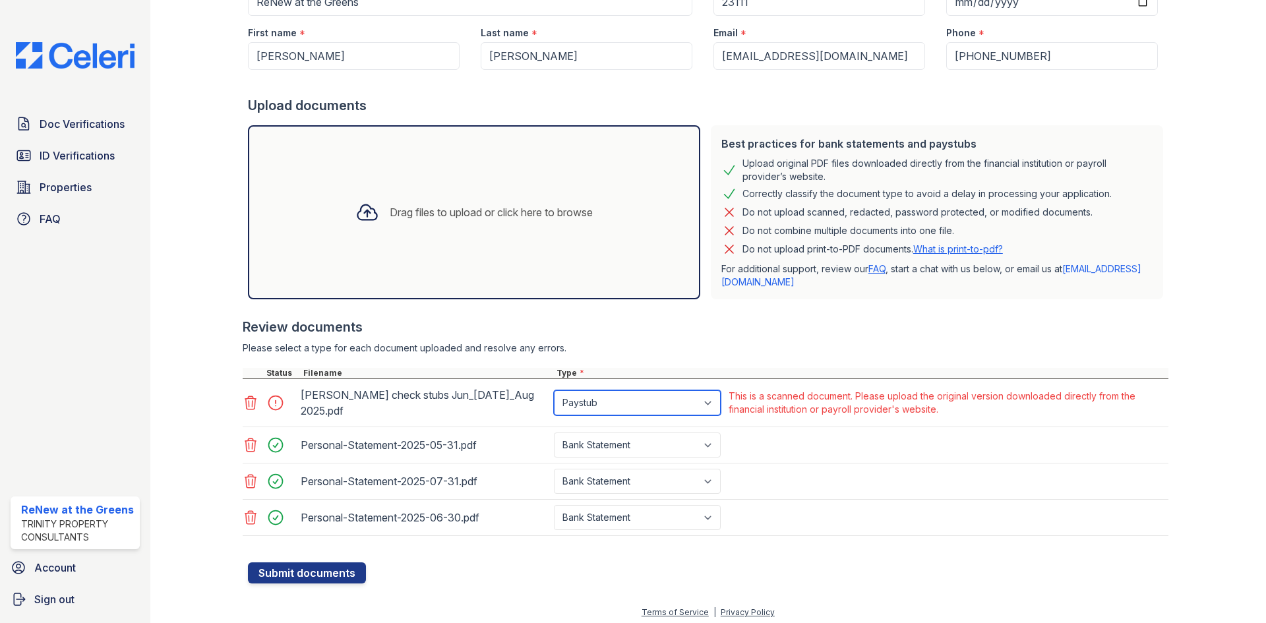
click at [612, 390] on select "Paystub Bank Statement Offer Letter Tax Documents Benefit Award Letter Investme…" at bounding box center [637, 402] width 167 height 25
click at [608, 363] on div at bounding box center [705, 361] width 925 height 13
click at [613, 400] on select "Paystub Bank Statement Offer Letter Tax Documents Benefit Award Letter Investme…" at bounding box center [637, 402] width 167 height 25
select select "other"
click at [554, 390] on select "Paystub Bank Statement Offer Letter Tax Documents Benefit Award Letter Investme…" at bounding box center [637, 402] width 167 height 25
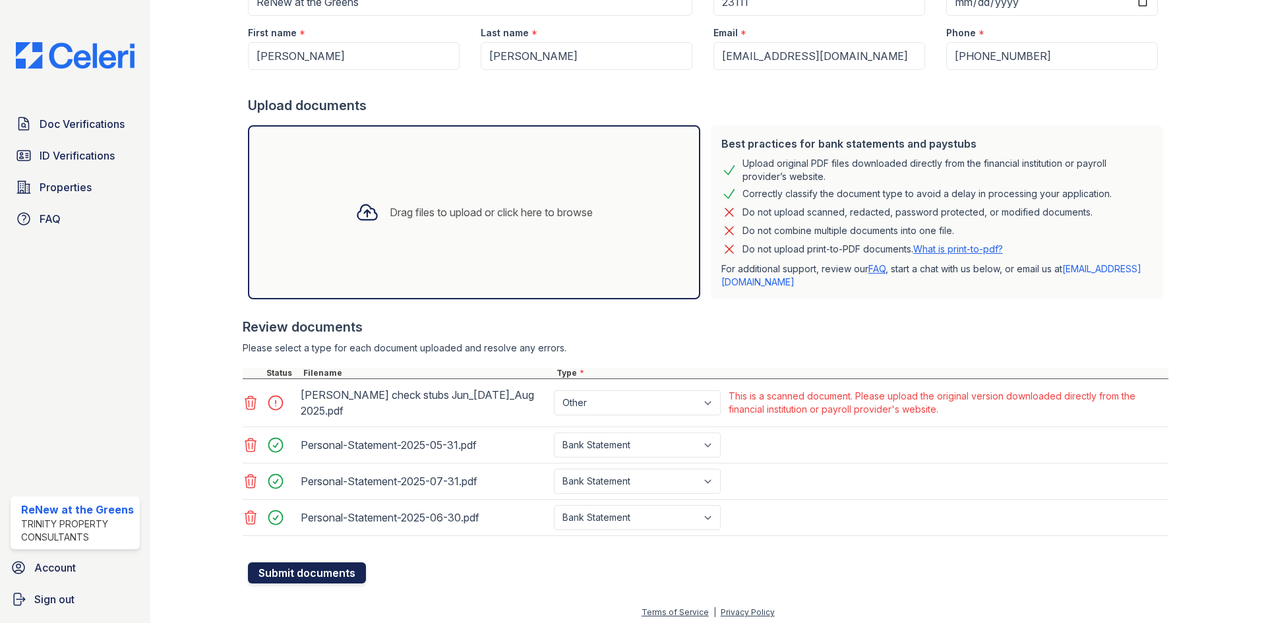
click at [335, 566] on button "Submit documents" at bounding box center [307, 572] width 118 height 21
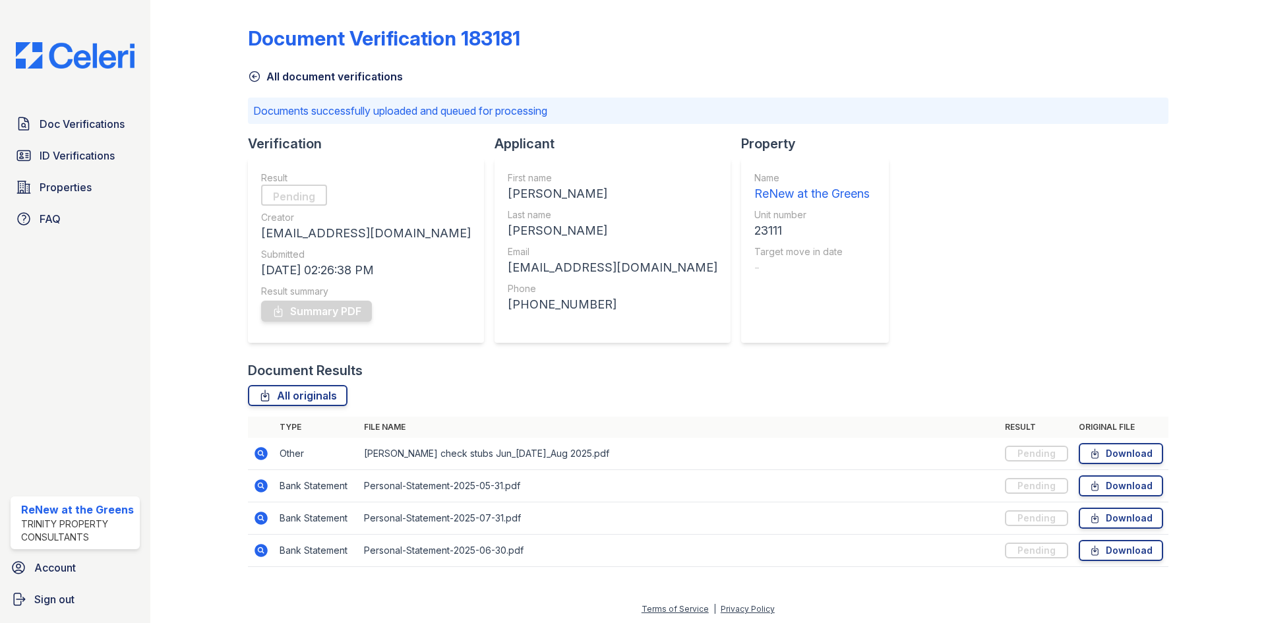
scroll to position [2, 0]
click at [258, 78] on icon at bounding box center [254, 74] width 13 height 13
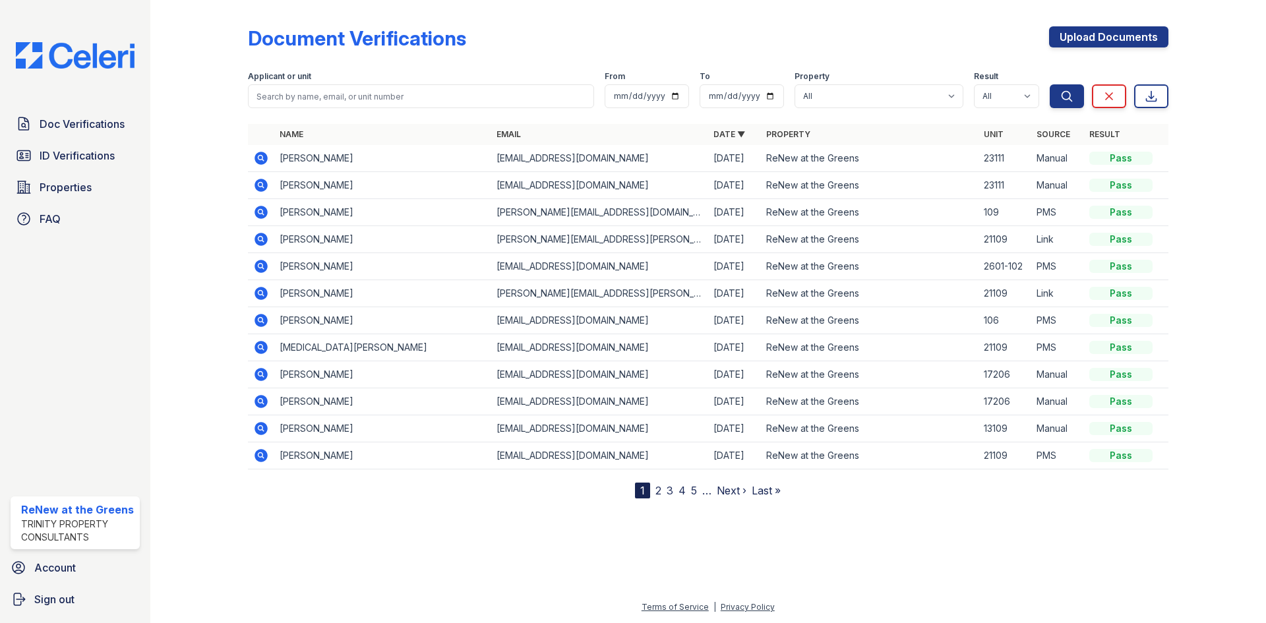
click at [256, 156] on icon at bounding box center [260, 158] width 13 height 13
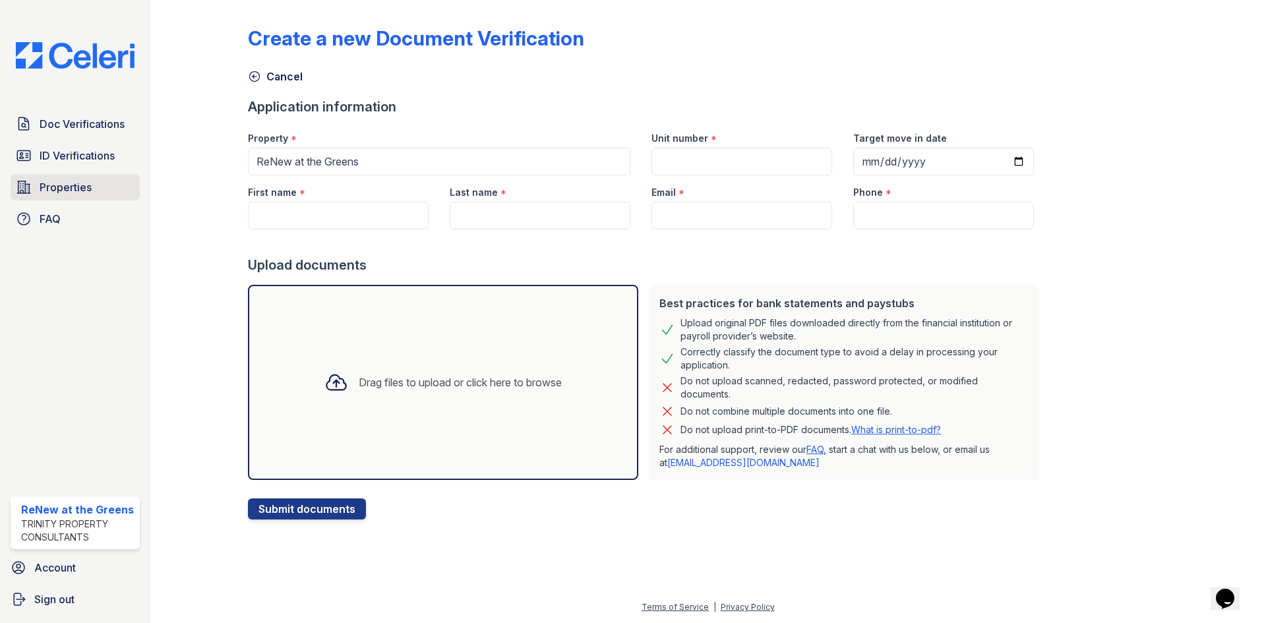
click at [51, 177] on link "Properties" at bounding box center [75, 187] width 129 height 26
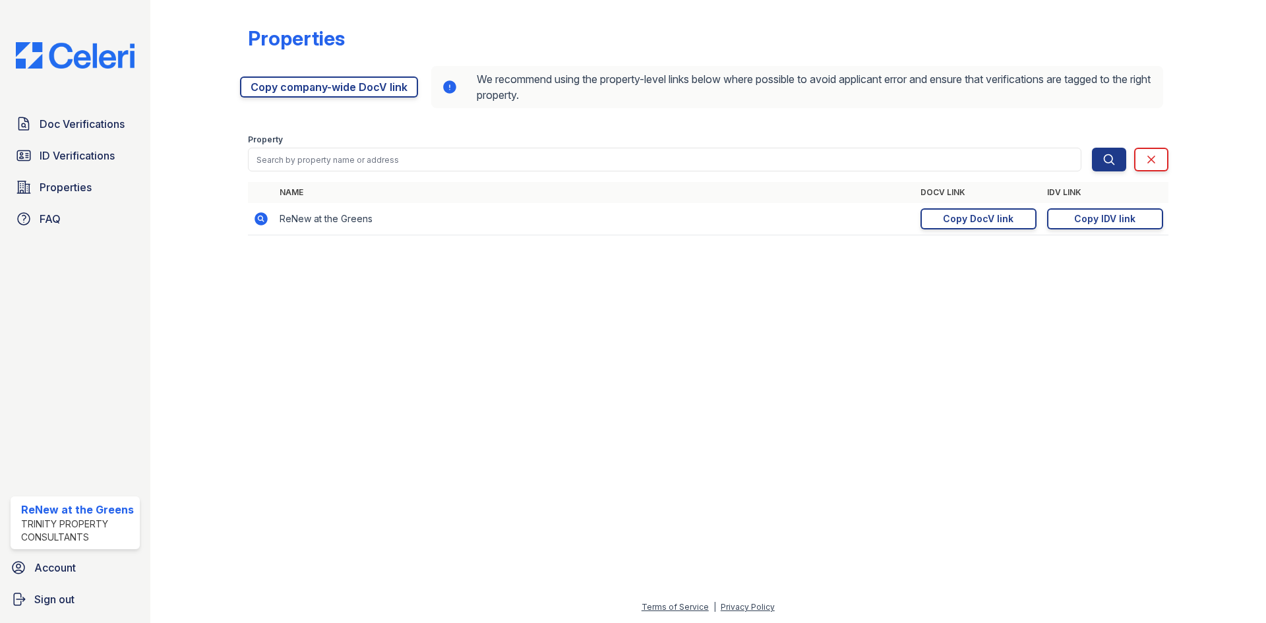
click at [56, 165] on link "ID Verifications" at bounding box center [75, 155] width 129 height 26
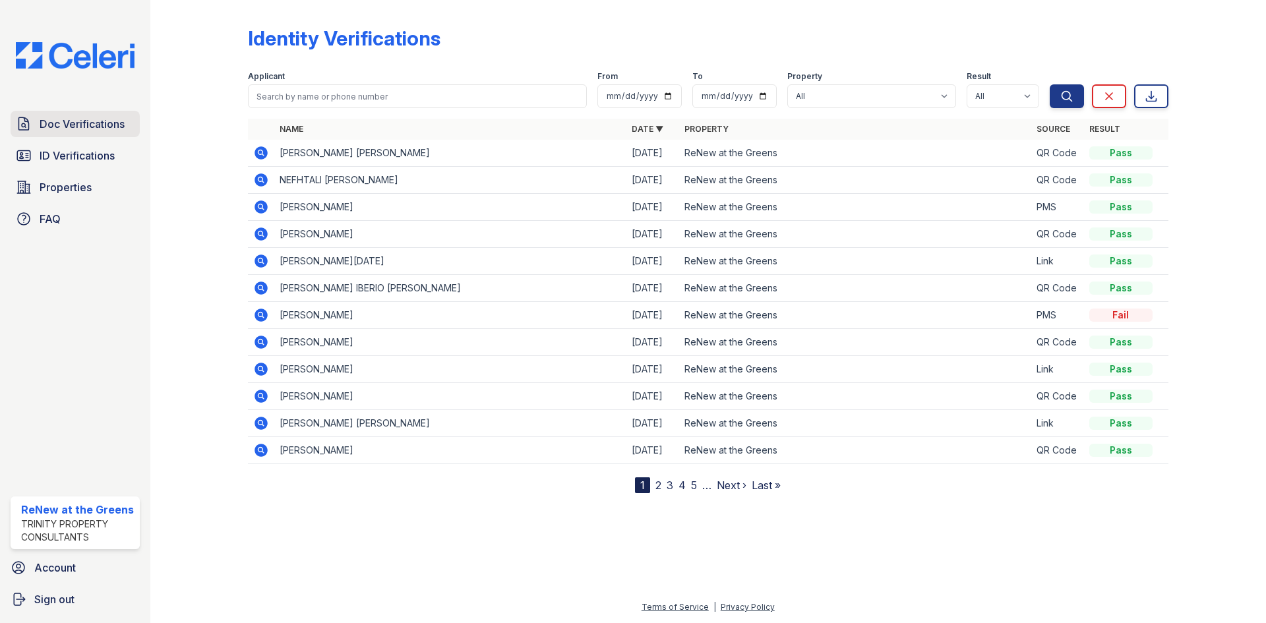
click at [72, 137] on link "Doc Verifications" at bounding box center [75, 124] width 129 height 26
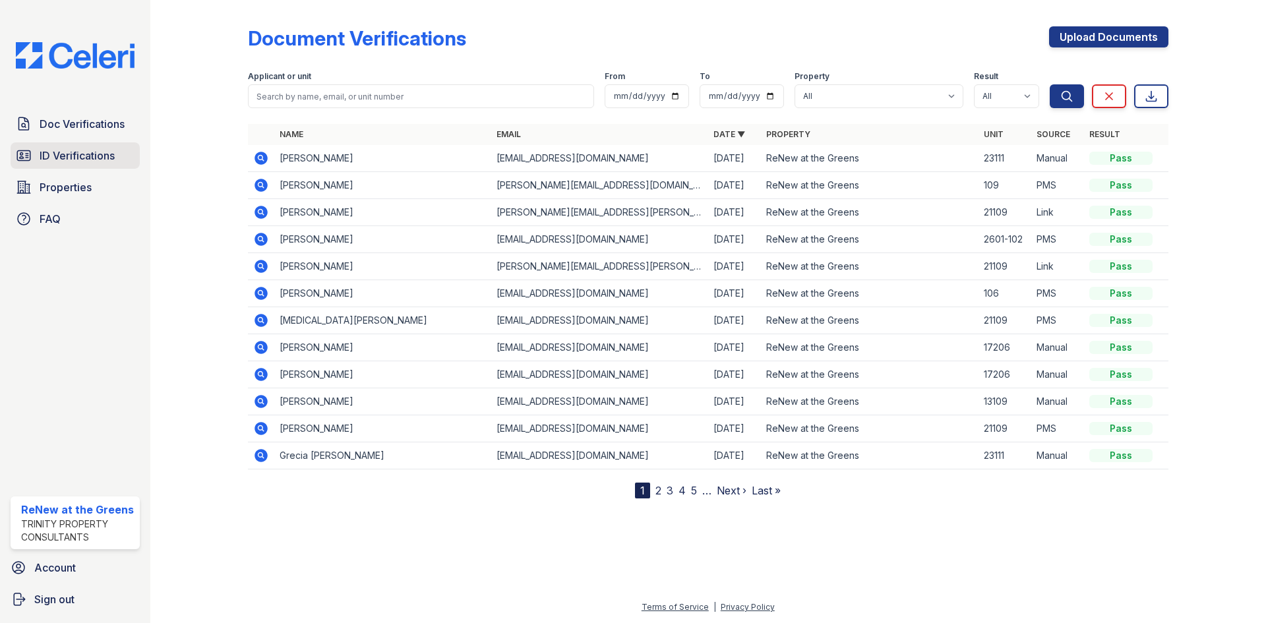
click at [63, 160] on span "ID Verifications" at bounding box center [77, 156] width 75 height 16
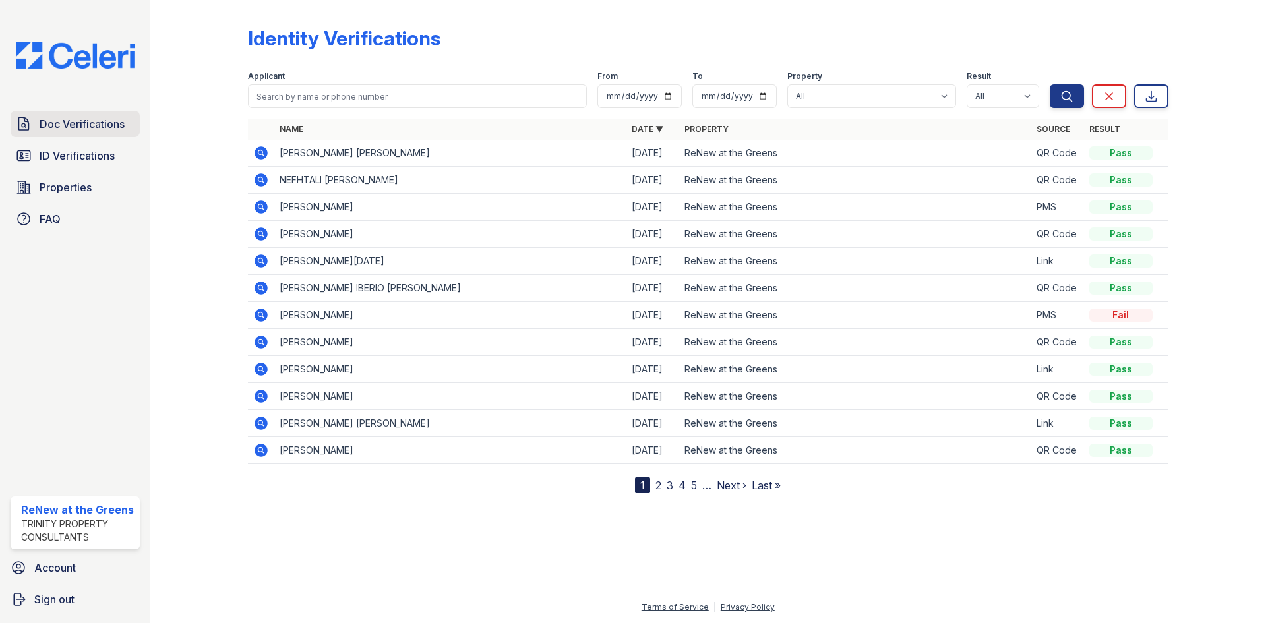
click at [74, 136] on link "Doc Verifications" at bounding box center [75, 124] width 129 height 26
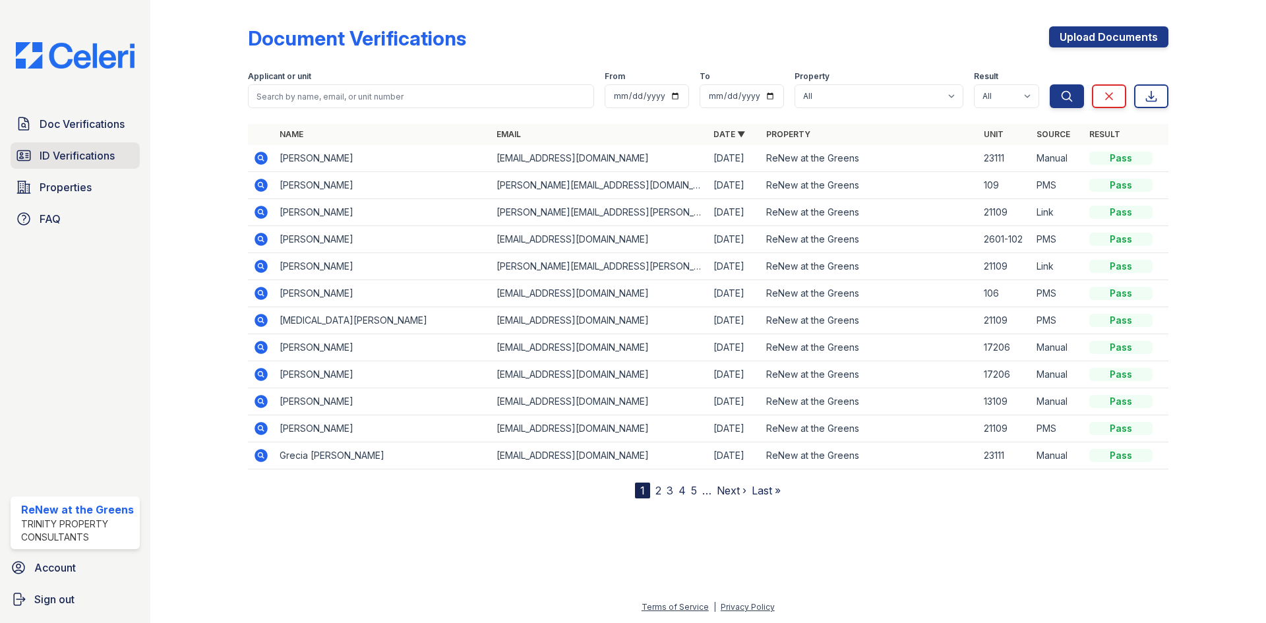
click at [82, 144] on link "ID Verifications" at bounding box center [75, 155] width 129 height 26
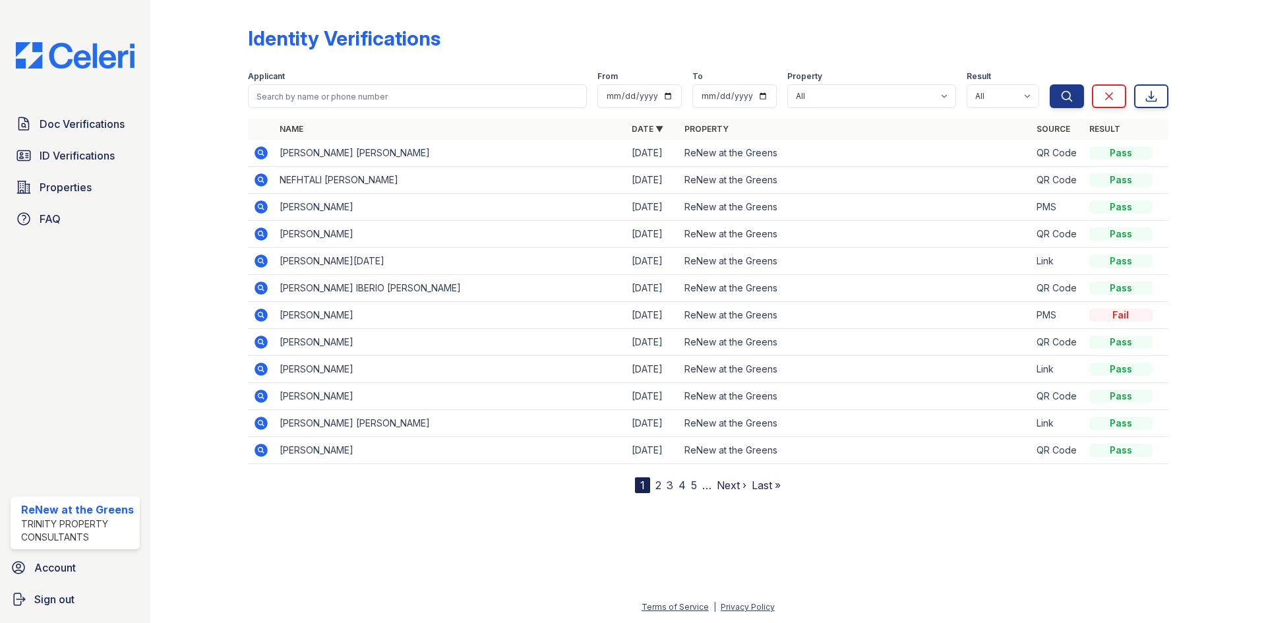
click at [689, 556] on div at bounding box center [707, 556] width 1073 height 85
click at [119, 125] on span "Doc Verifications" at bounding box center [82, 124] width 85 height 16
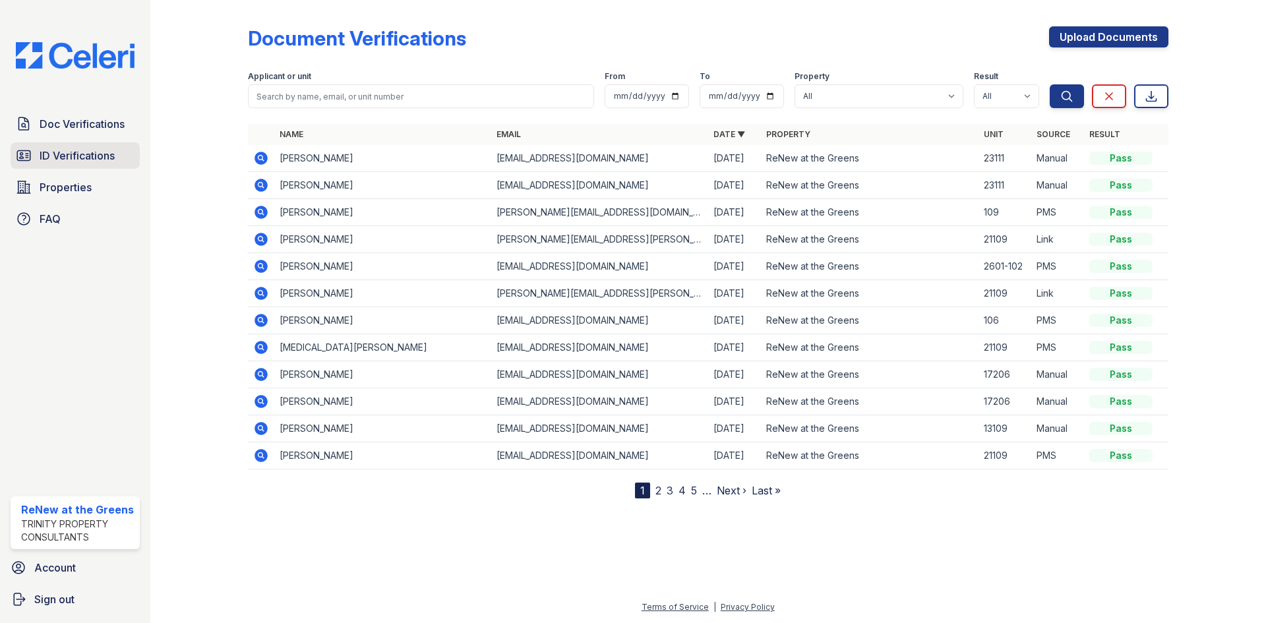
click at [99, 156] on span "ID Verifications" at bounding box center [77, 156] width 75 height 16
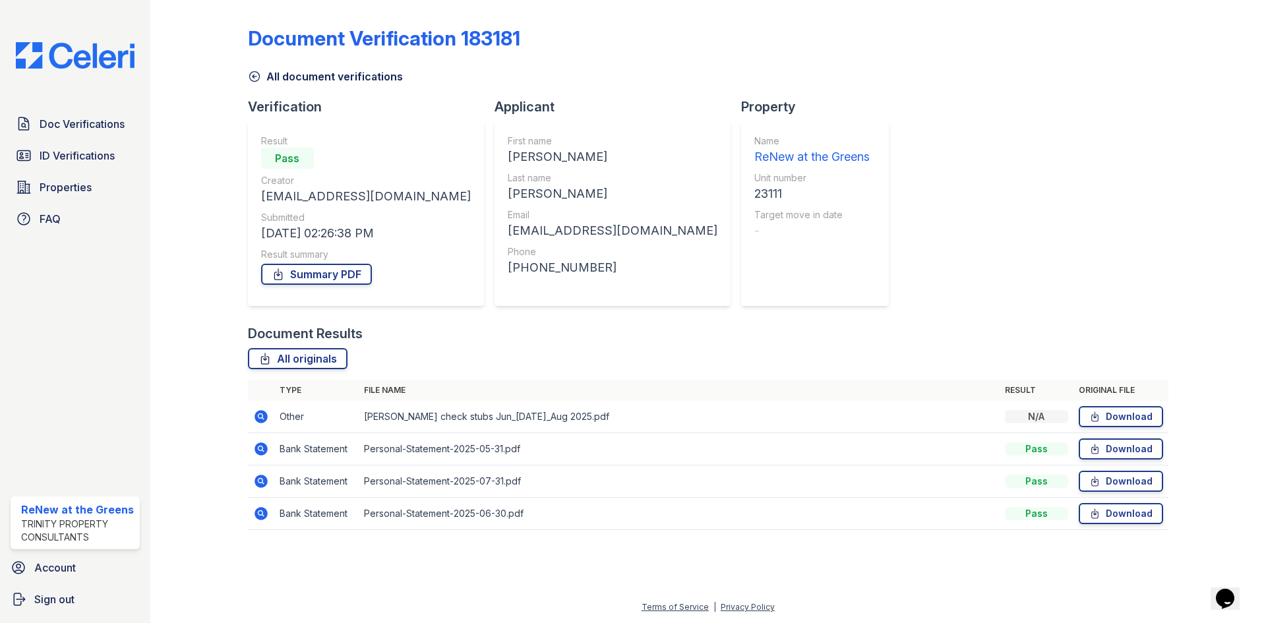
drag, startPoint x: 0, startPoint y: 0, endPoint x: 317, endPoint y: 69, distance: 324.4
click at [315, 78] on link "All document verifications" at bounding box center [325, 77] width 155 height 16
